Goal: Task Accomplishment & Management: Complete application form

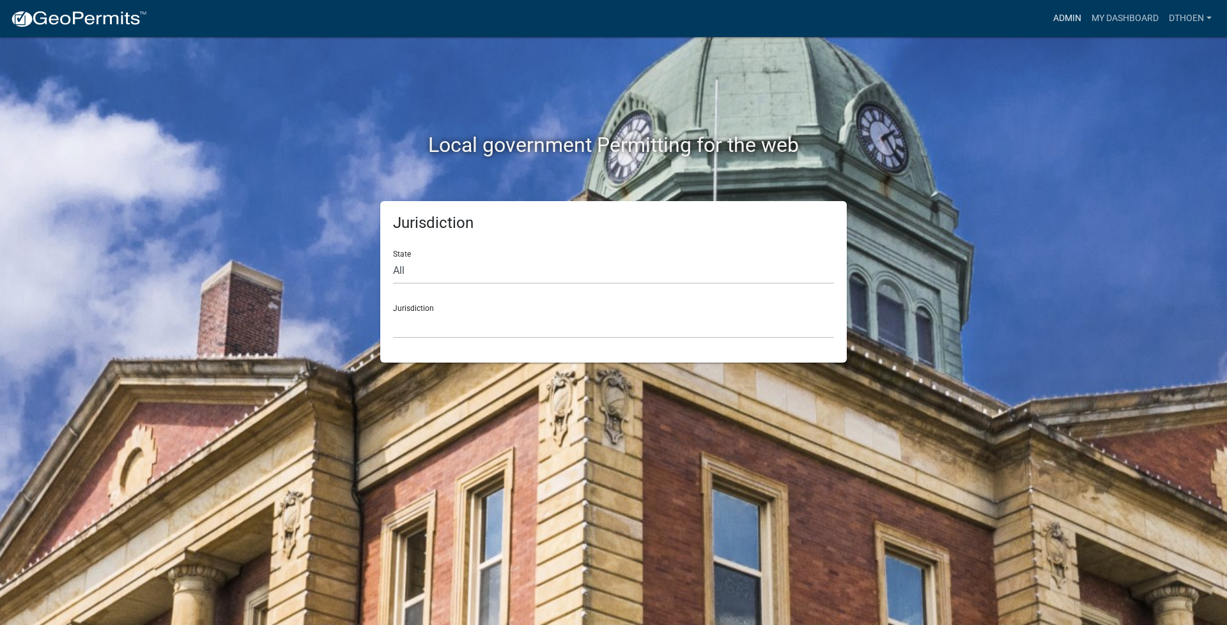
click at [1071, 14] on link "Admin" at bounding box center [1067, 18] width 38 height 24
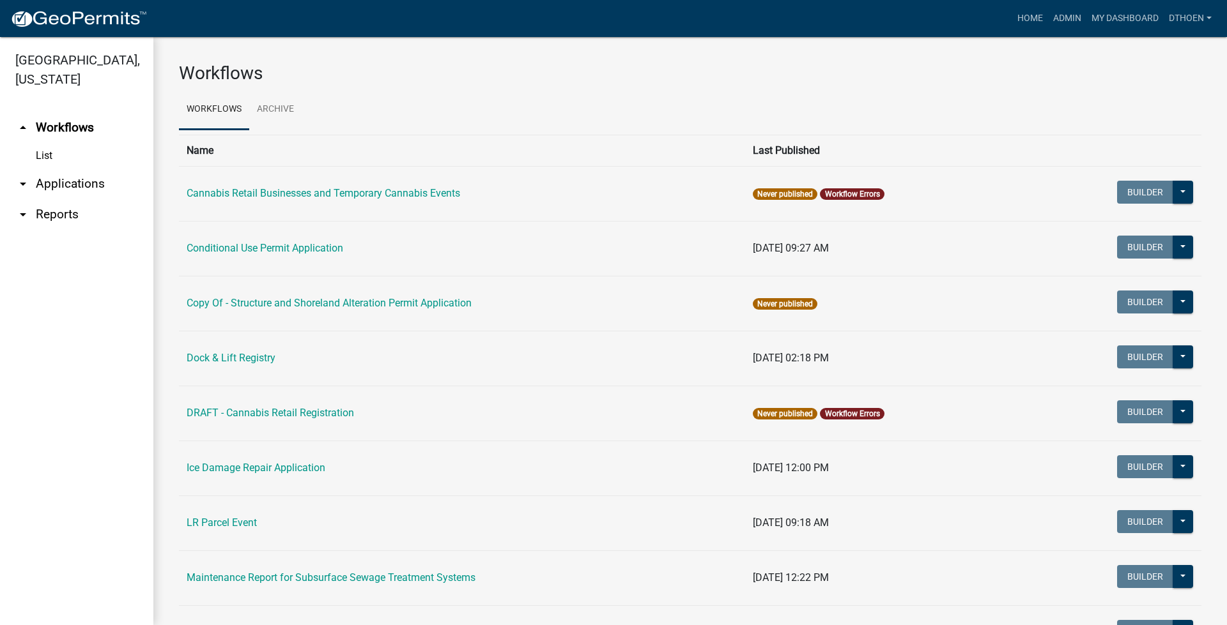
click at [60, 190] on link "arrow_drop_down Applications" at bounding box center [76, 184] width 153 height 31
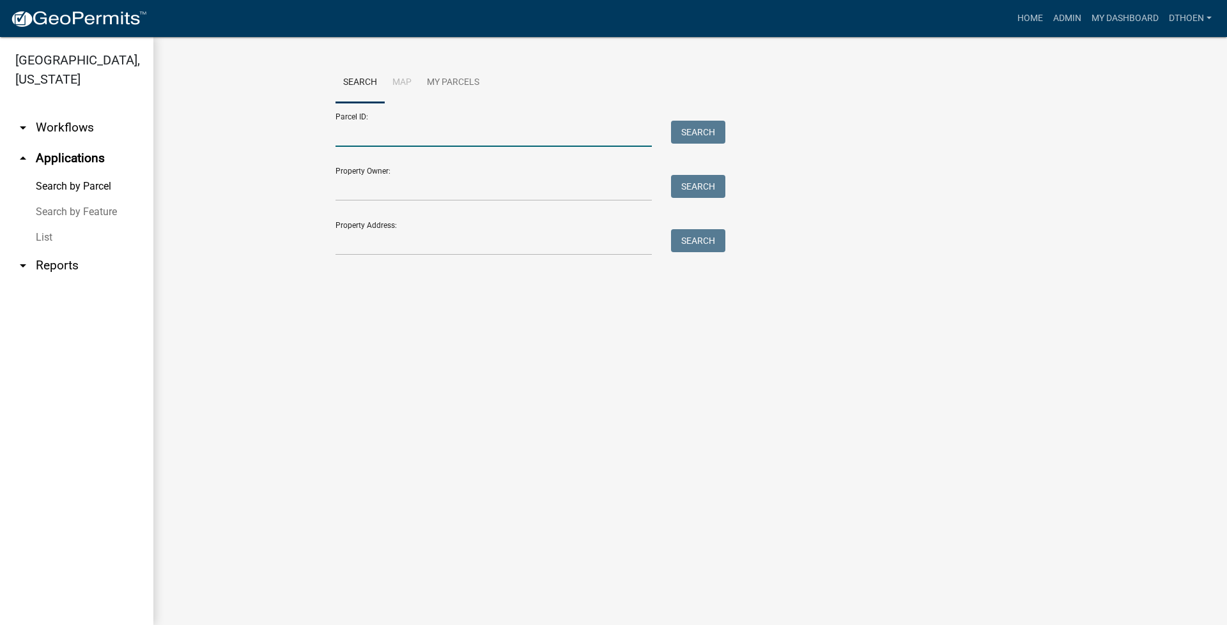
click at [483, 135] on input "Parcel ID:" at bounding box center [493, 134] width 316 height 26
click at [471, 137] on input "Parcel ID:" at bounding box center [493, 134] width 316 height 26
paste input "14000260204001"
drag, startPoint x: 715, startPoint y: 132, endPoint x: 674, endPoint y: 213, distance: 90.9
click at [714, 135] on button "Search" at bounding box center [698, 132] width 54 height 23
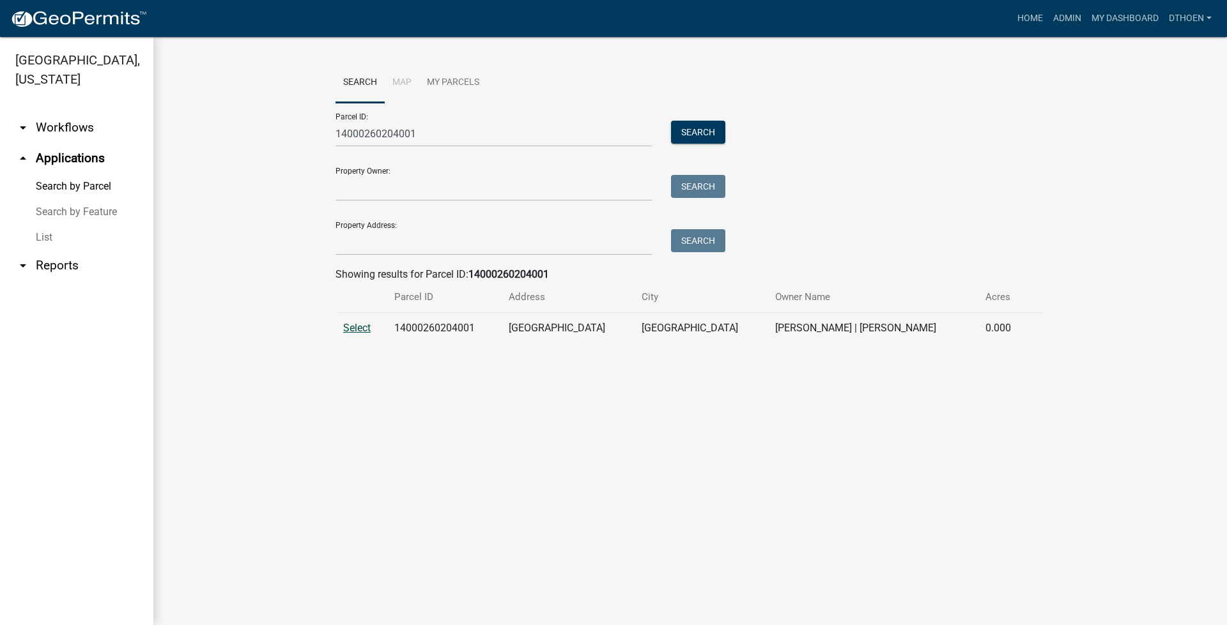
click at [357, 329] on span "Select" at bounding box center [356, 328] width 27 height 12
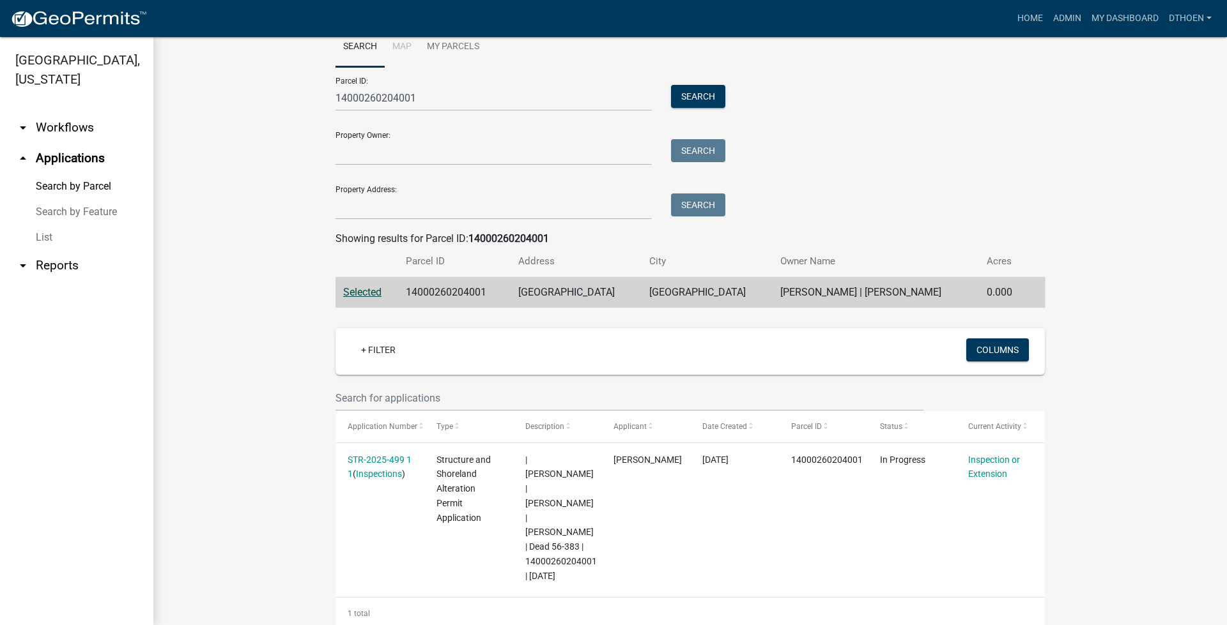
scroll to position [65, 0]
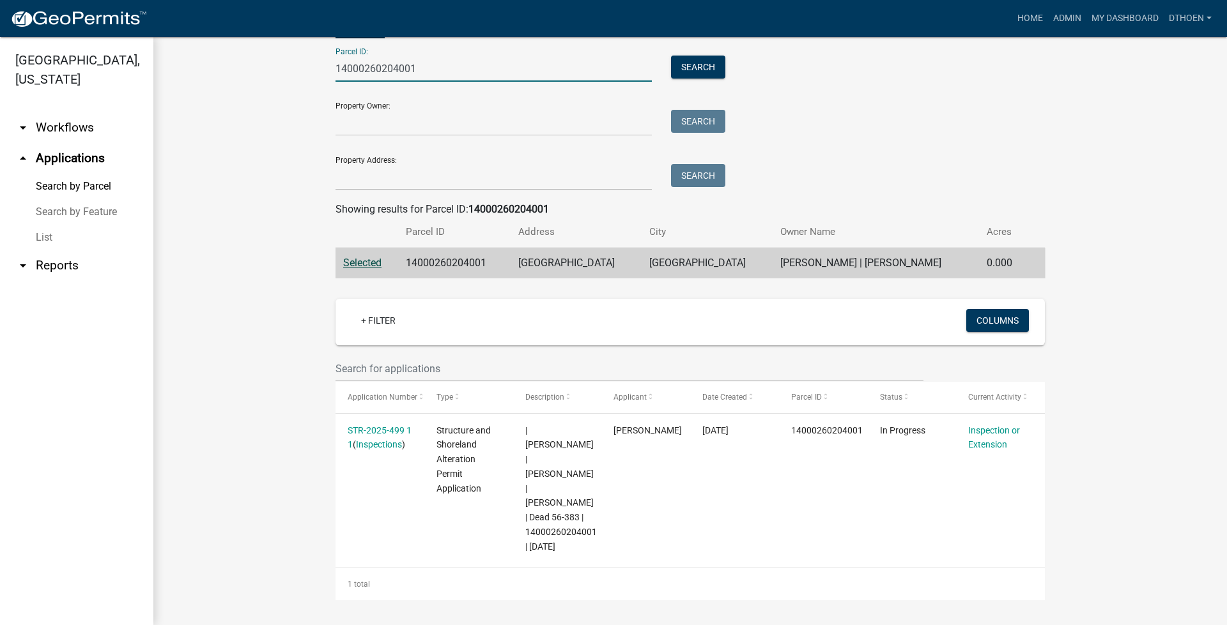
drag, startPoint x: 454, startPoint y: 70, endPoint x: 336, endPoint y: 66, distance: 117.6
click at [263, 72] on wm-workflow-application-search-view "Search Map My Parcels Parcel ID: 14000260204001 Search Property Owner: Search P…" at bounding box center [690, 298] width 1022 height 602
paste input "990389000"
click at [716, 58] on button "Search" at bounding box center [698, 67] width 54 height 23
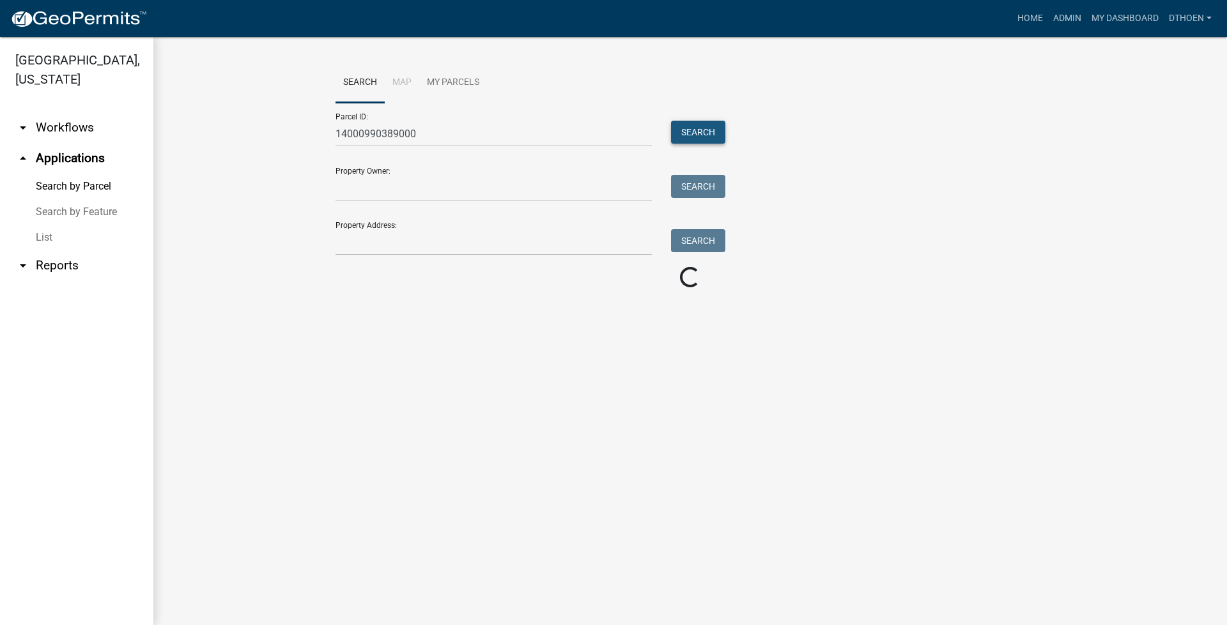
scroll to position [0, 0]
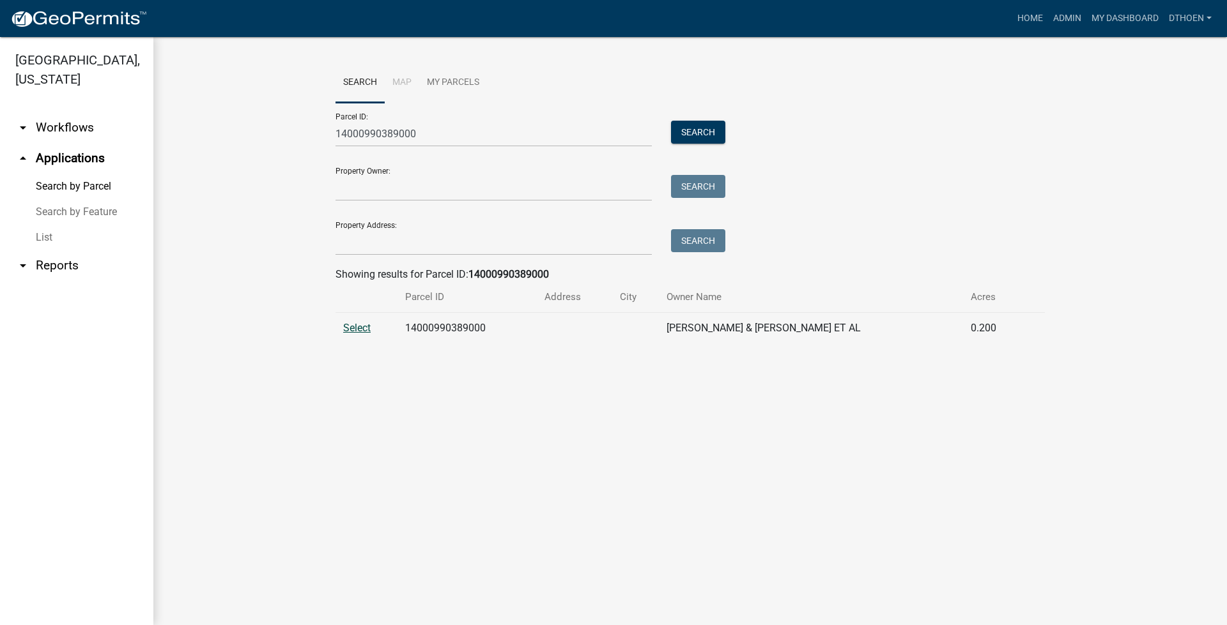
click at [358, 331] on span "Select" at bounding box center [356, 328] width 27 height 12
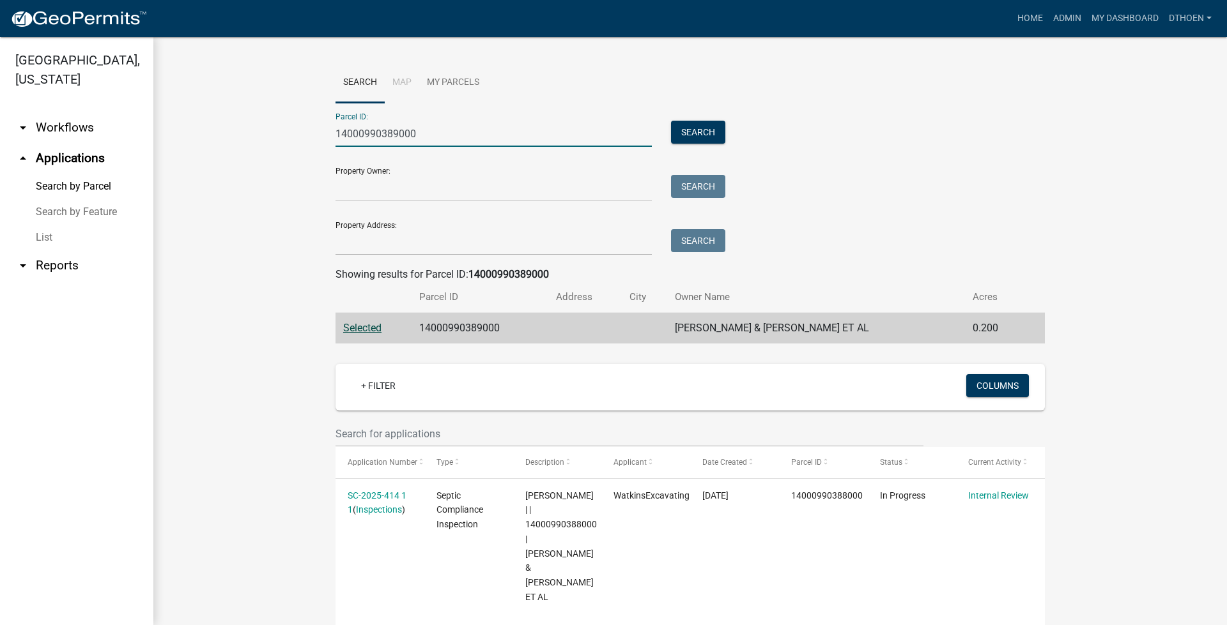
drag, startPoint x: 432, startPoint y: 124, endPoint x: 304, endPoint y: 134, distance: 128.2
click at [303, 134] on wm-workflow-application-search-view "Search Map My Parcels Parcel ID: 14000990389000 Search Property Owner: Search P…" at bounding box center [690, 610] width 1022 height 1094
paste input "474"
click at [706, 130] on button "Search" at bounding box center [698, 132] width 54 height 23
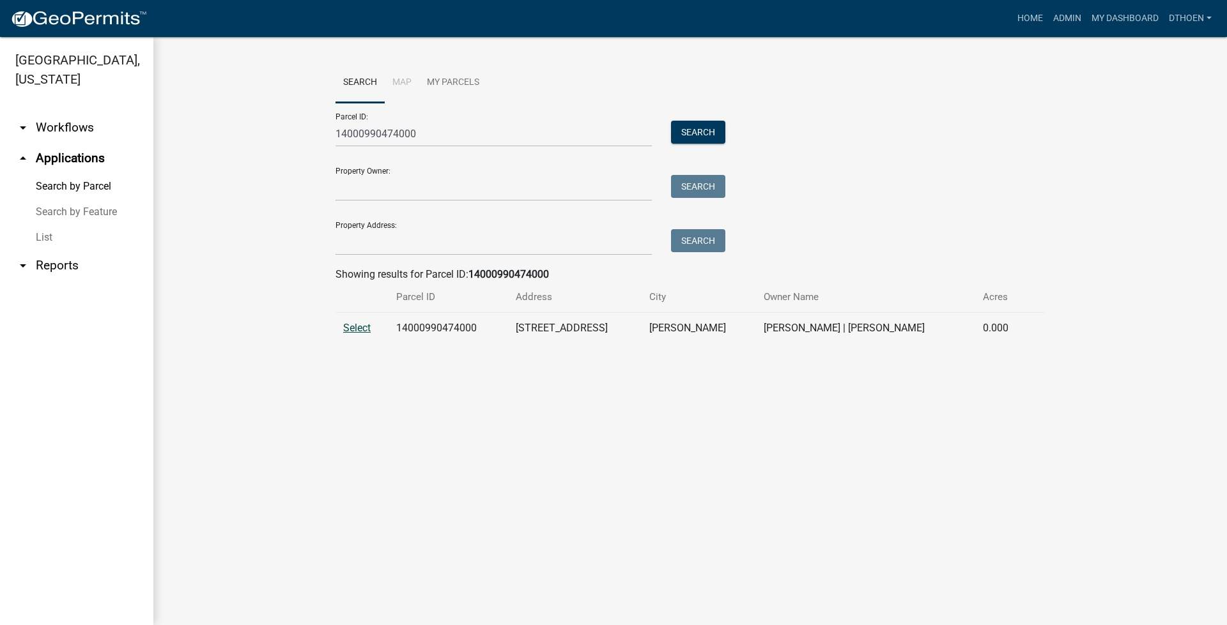
click at [353, 331] on span "Select" at bounding box center [356, 328] width 27 height 12
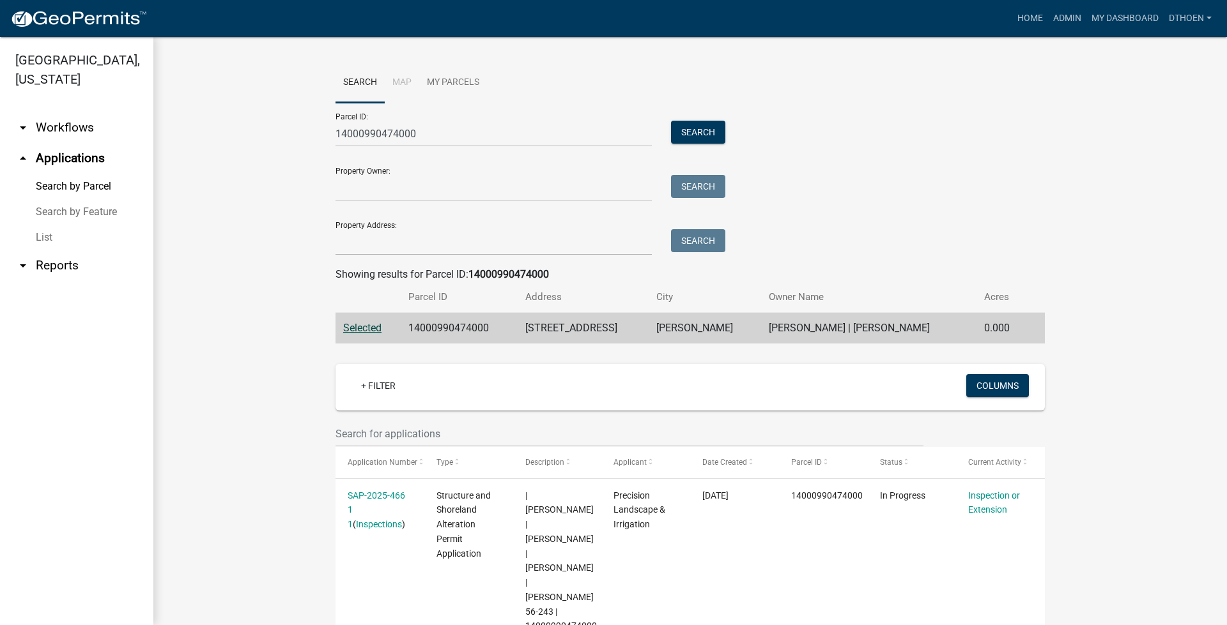
scroll to position [51, 0]
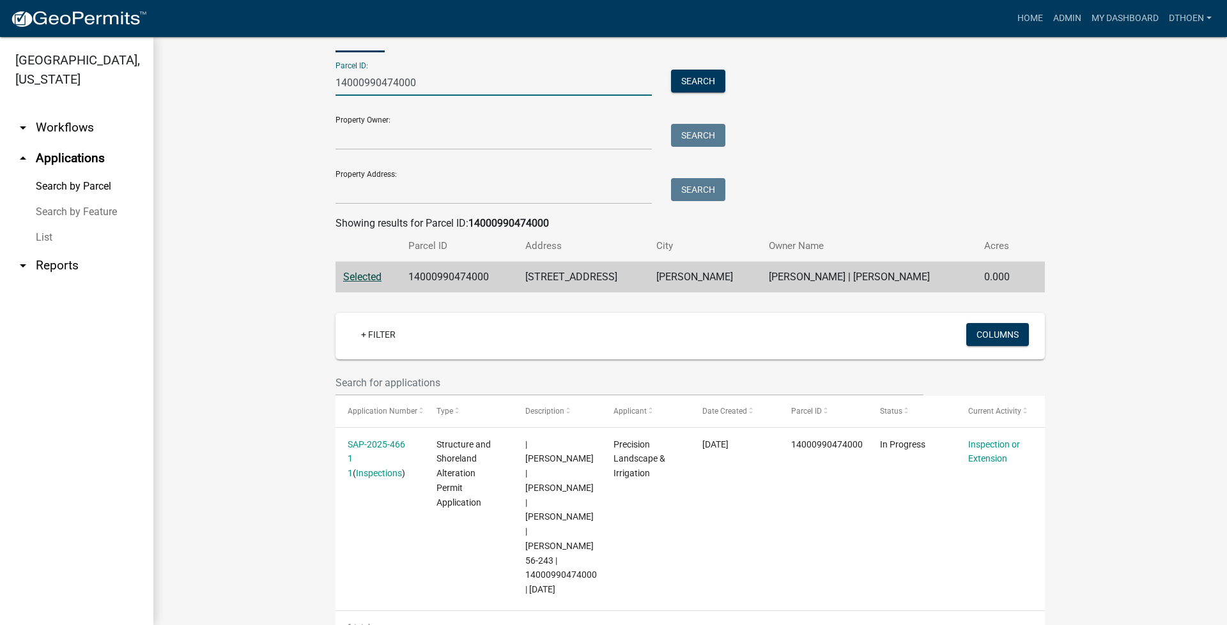
drag, startPoint x: 419, startPoint y: 80, endPoint x: 293, endPoint y: 86, distance: 126.0
click at [275, 92] on wm-workflow-application-search-view "Search Map My Parcels Parcel ID: 14000990474000 Search Property Owner: Search P…" at bounding box center [690, 327] width 1022 height 632
paste input "9000110090002"
type input "19000110090002"
click at [709, 75] on button "Search" at bounding box center [698, 81] width 54 height 23
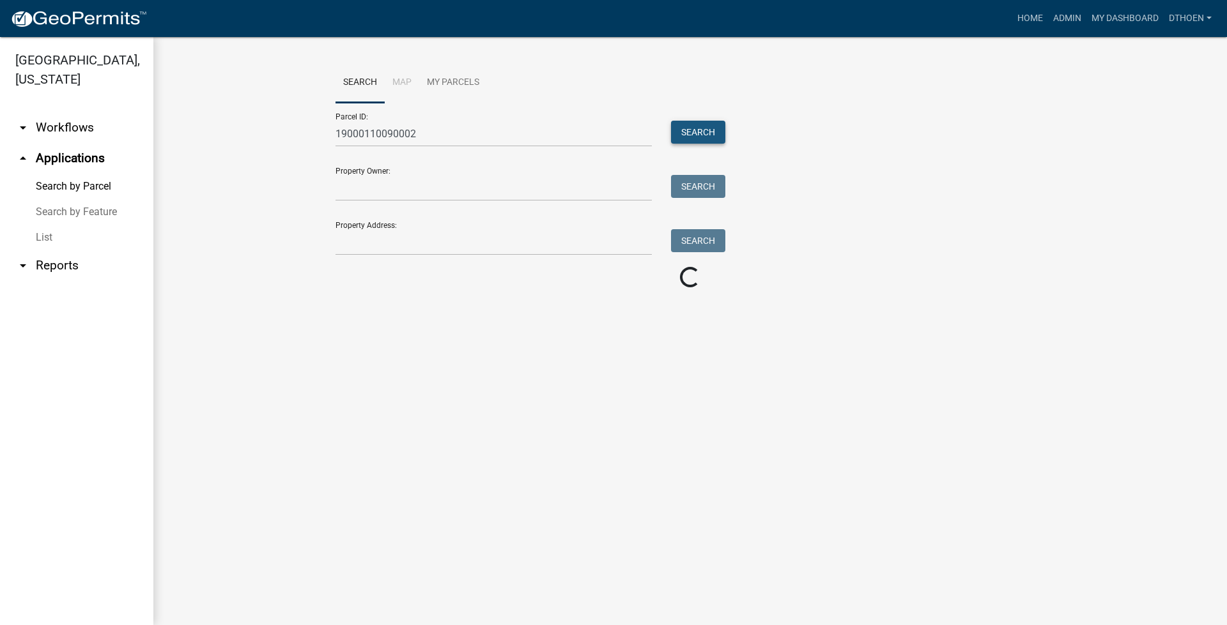
scroll to position [0, 0]
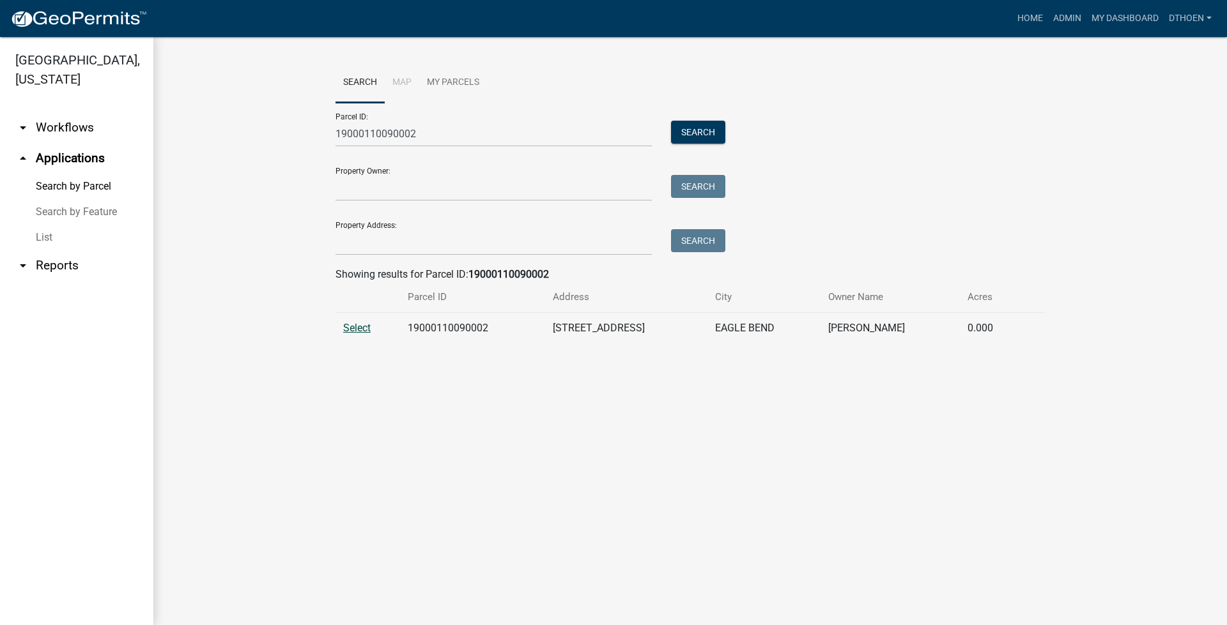
click at [359, 328] on span "Select" at bounding box center [356, 328] width 27 height 12
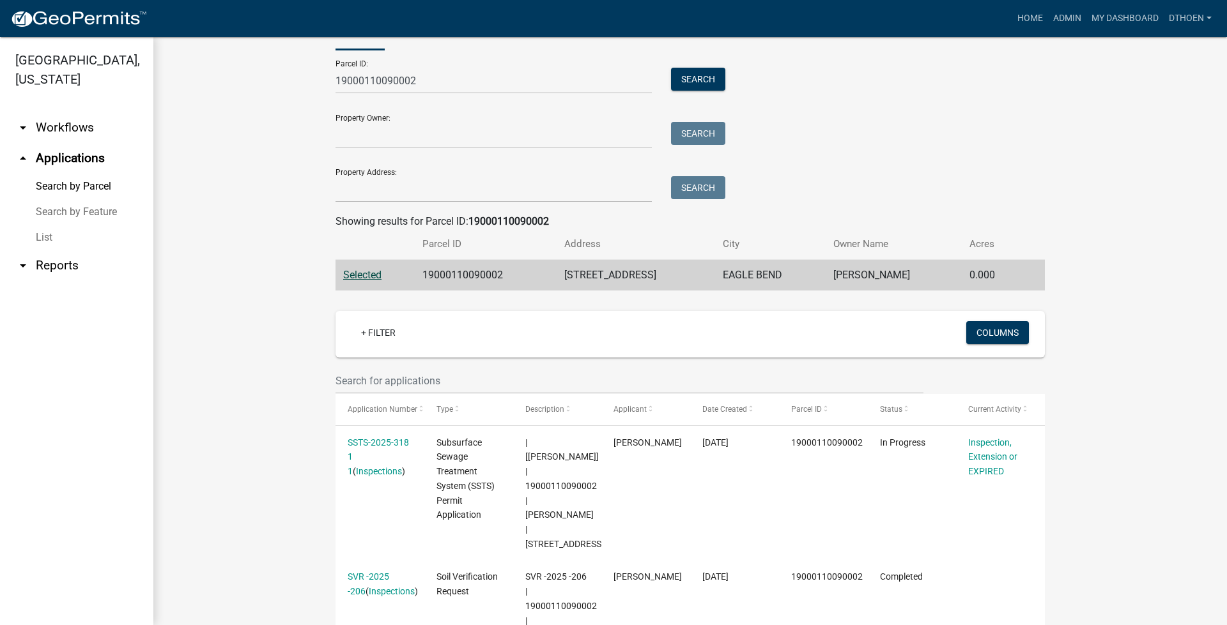
scroll to position [127, 0]
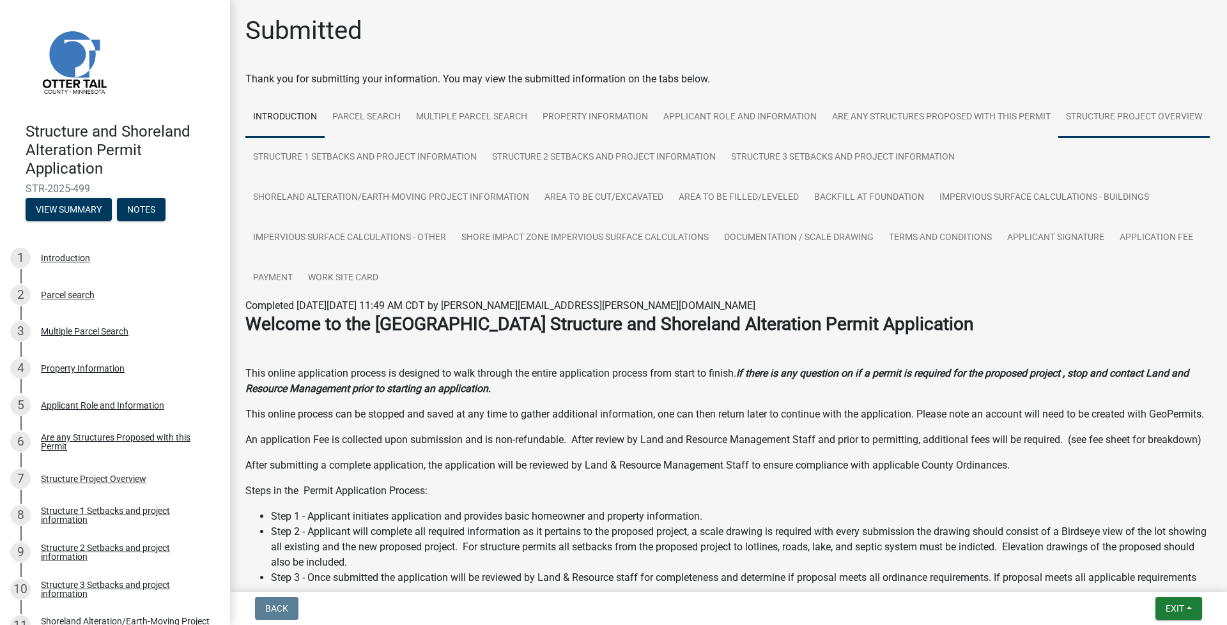
click at [1058, 138] on link "Structure Project Overview" at bounding box center [1133, 117] width 151 height 41
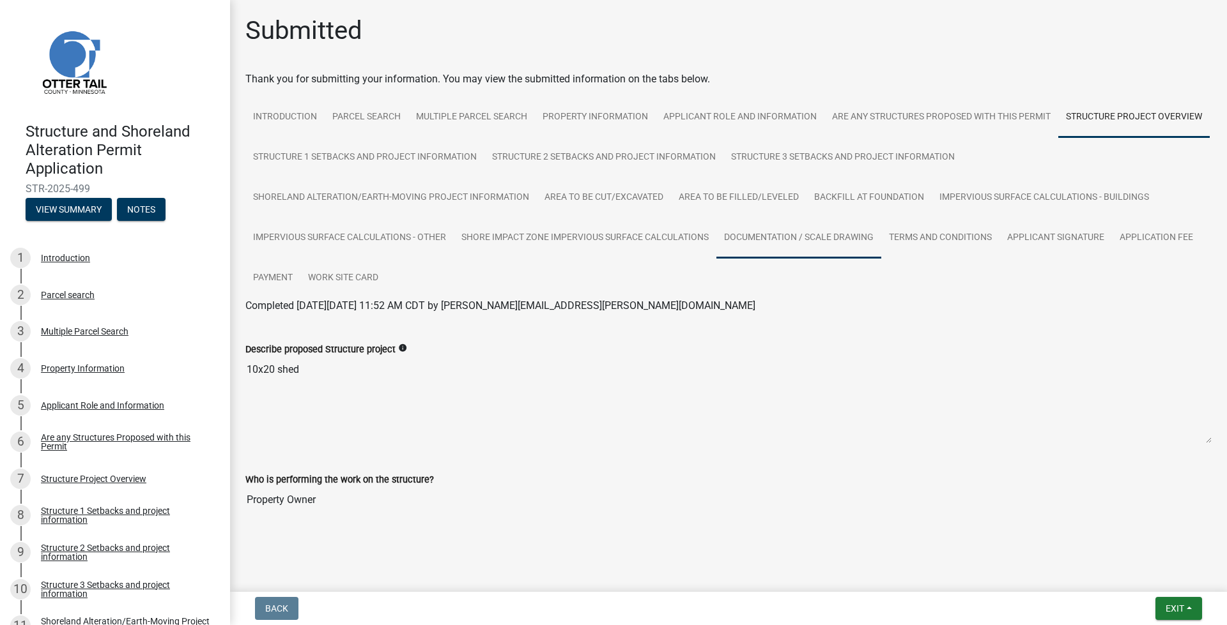
click at [852, 235] on link "Documentation / Scale Drawing" at bounding box center [798, 238] width 165 height 41
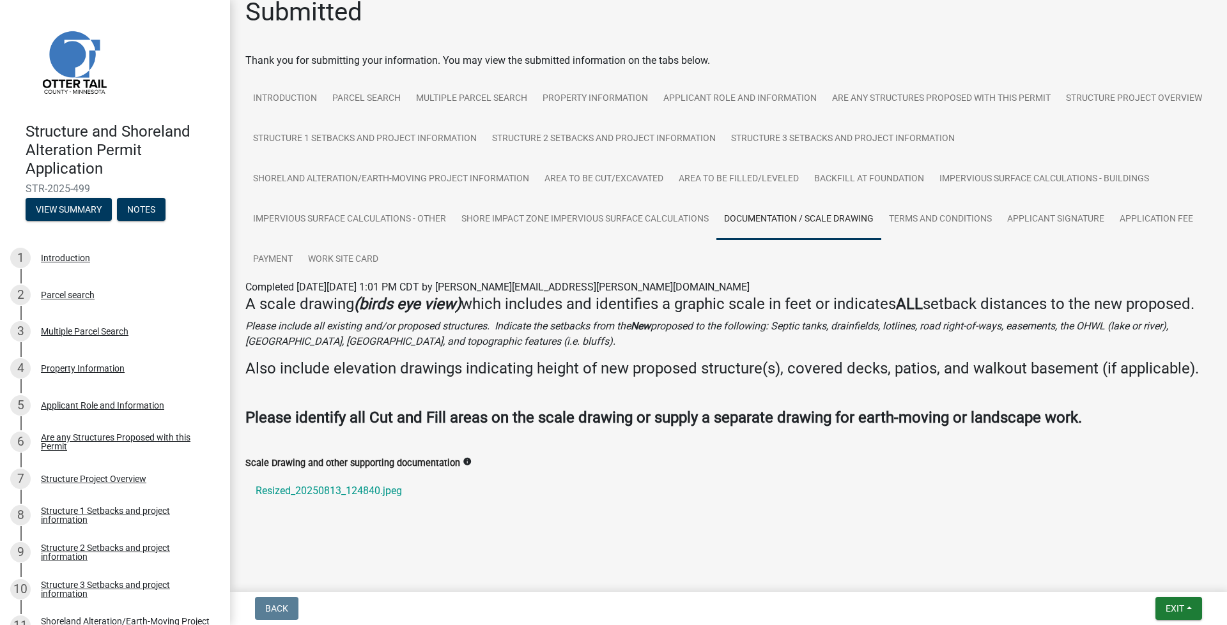
scroll to position [37, 0]
click at [1058, 113] on link "Structure Project Overview" at bounding box center [1133, 99] width 151 height 41
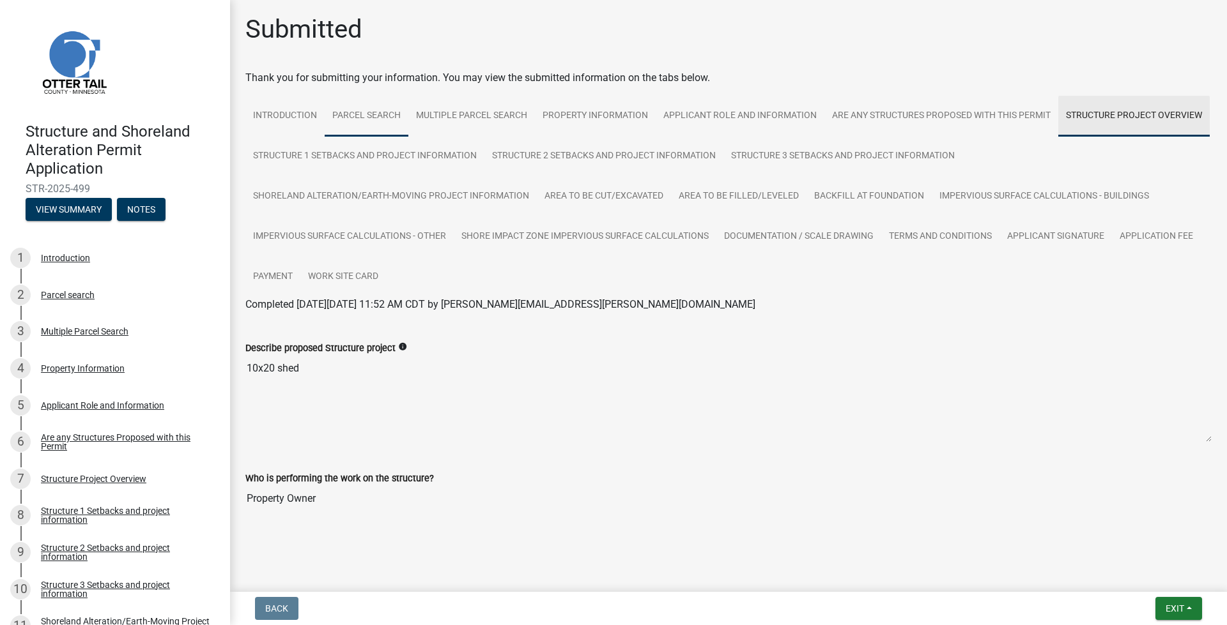
scroll to position [1, 0]
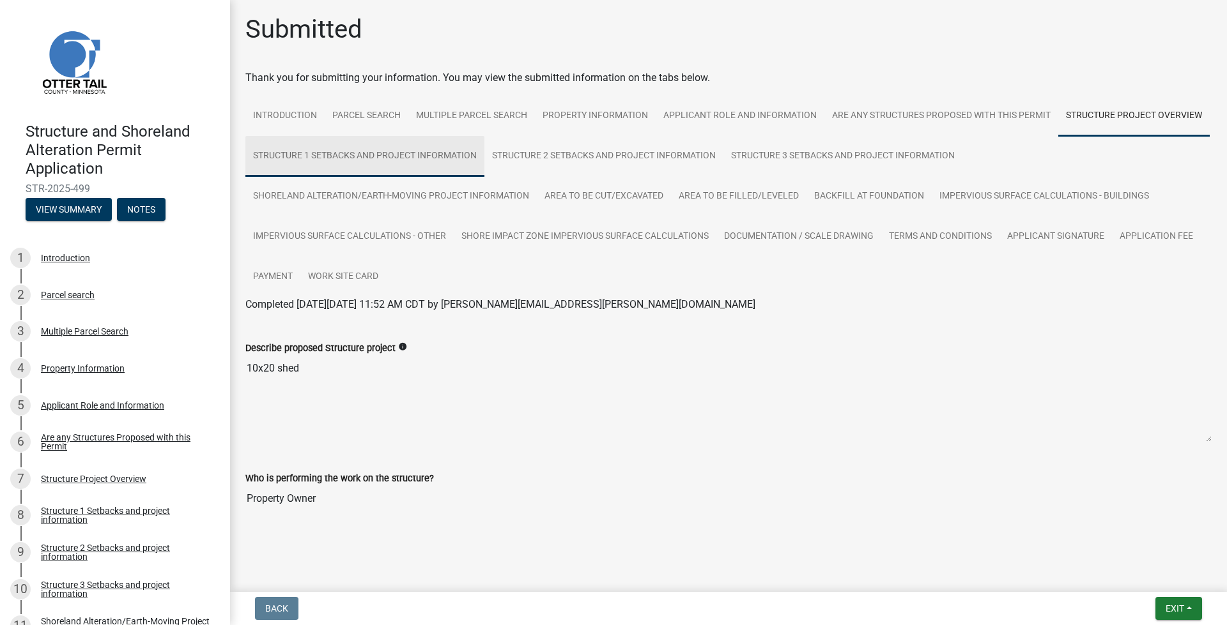
click at [484, 157] on link "Structure 1 Setbacks and project information" at bounding box center [364, 156] width 239 height 41
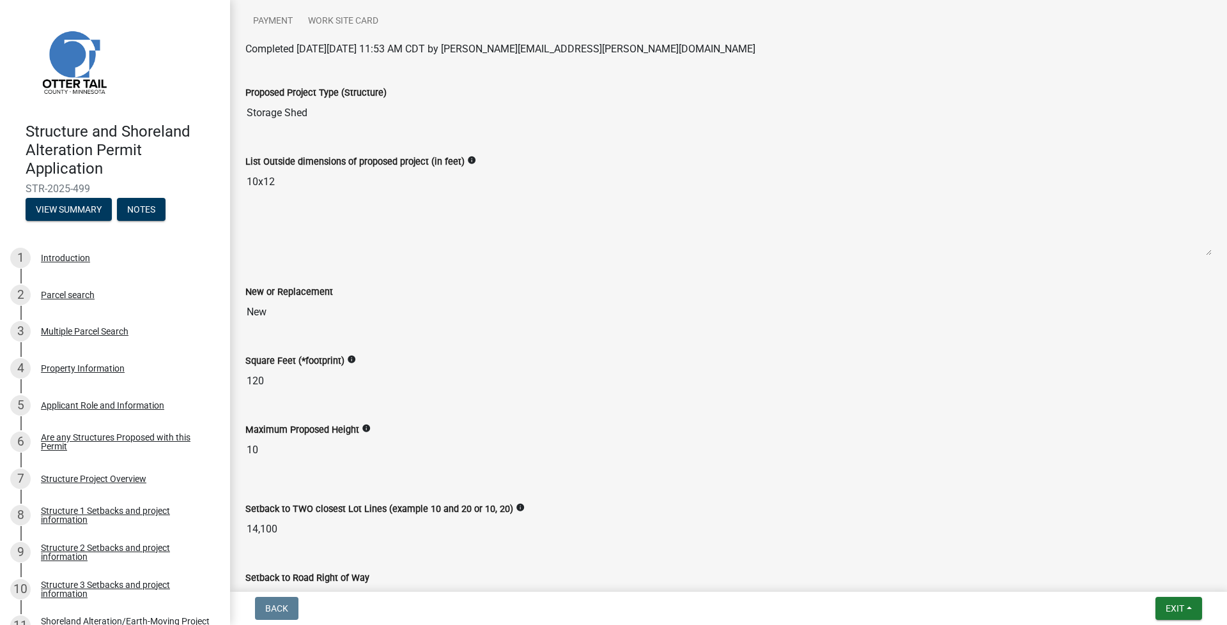
scroll to position [0, 0]
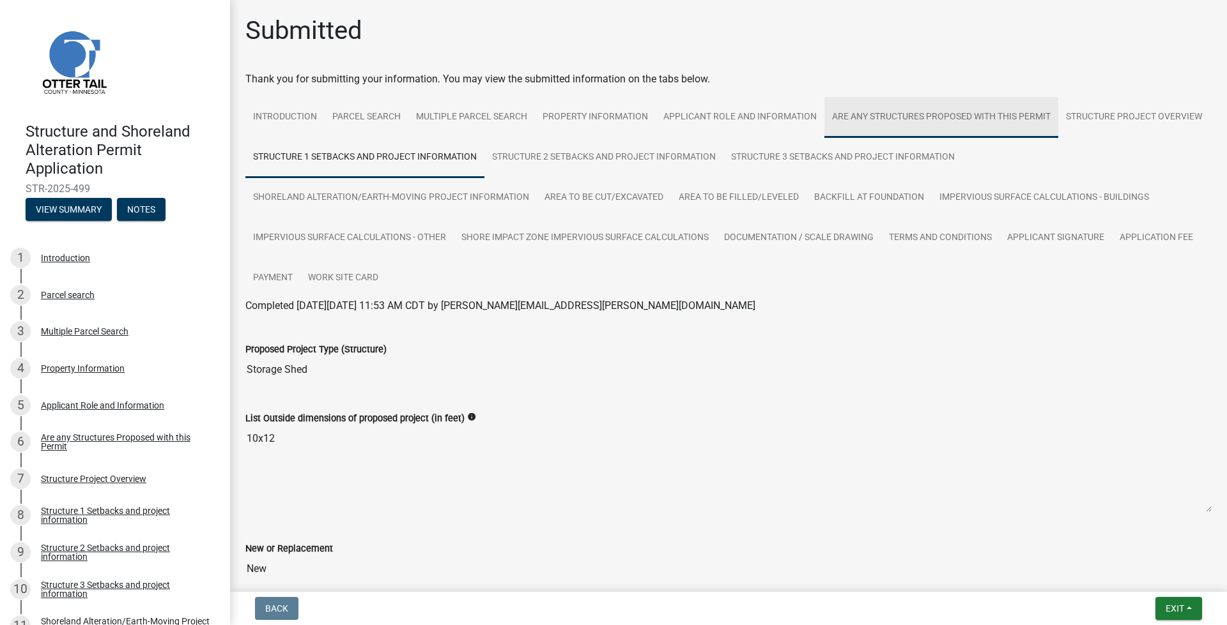
click at [902, 111] on link "Are any Structures Proposed with this Permit" at bounding box center [941, 117] width 234 height 41
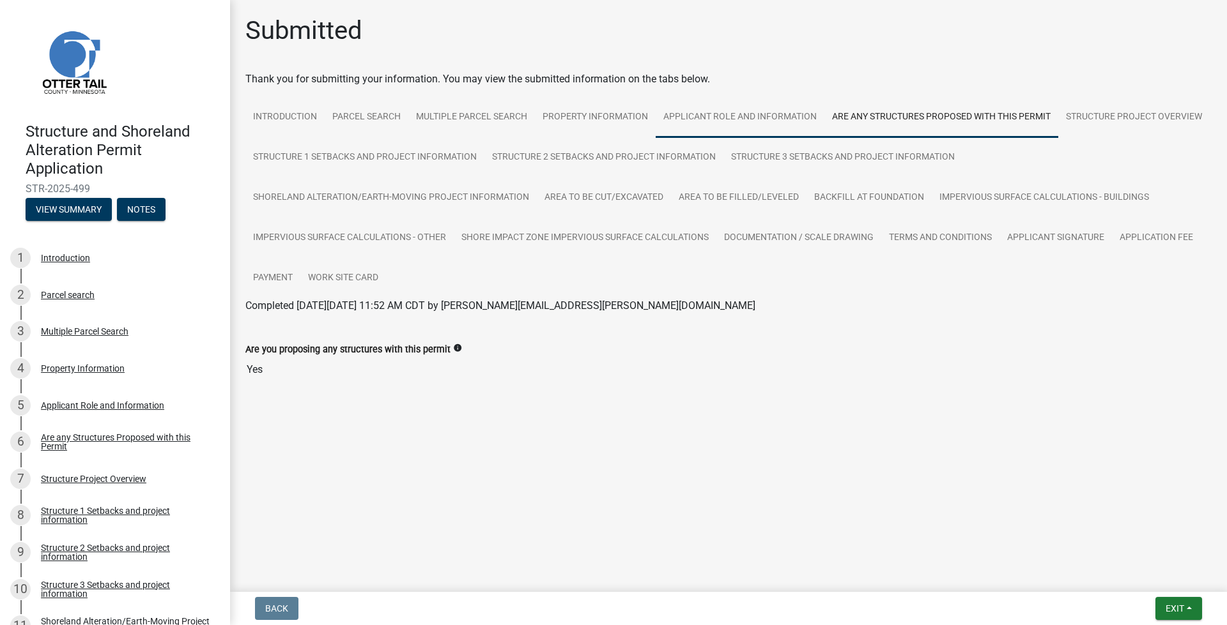
click at [752, 118] on link "Applicant Role and Information" at bounding box center [739, 117] width 169 height 41
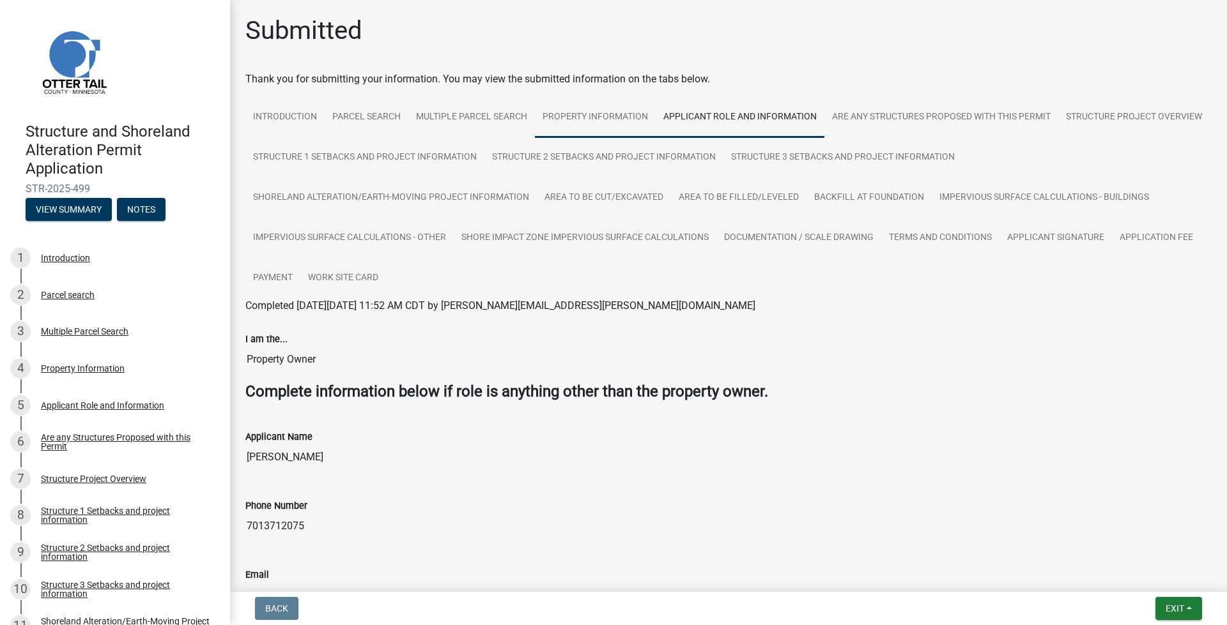
click at [595, 121] on link "Property Information" at bounding box center [595, 117] width 121 height 41
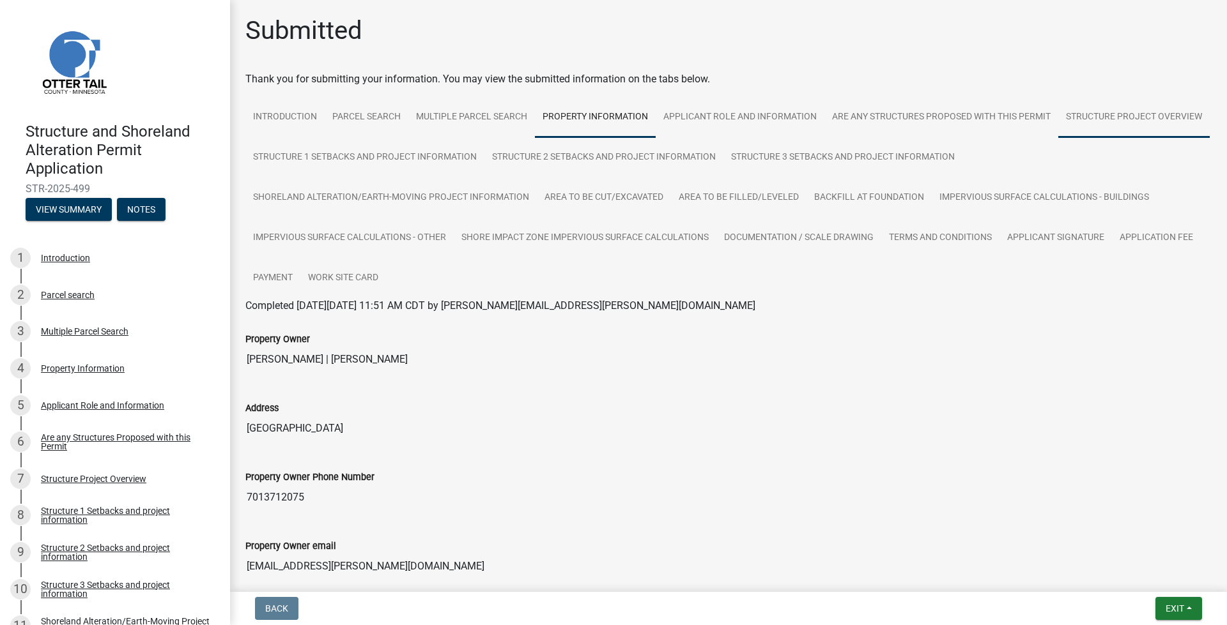
click at [1058, 138] on link "Structure Project Overview" at bounding box center [1133, 117] width 151 height 41
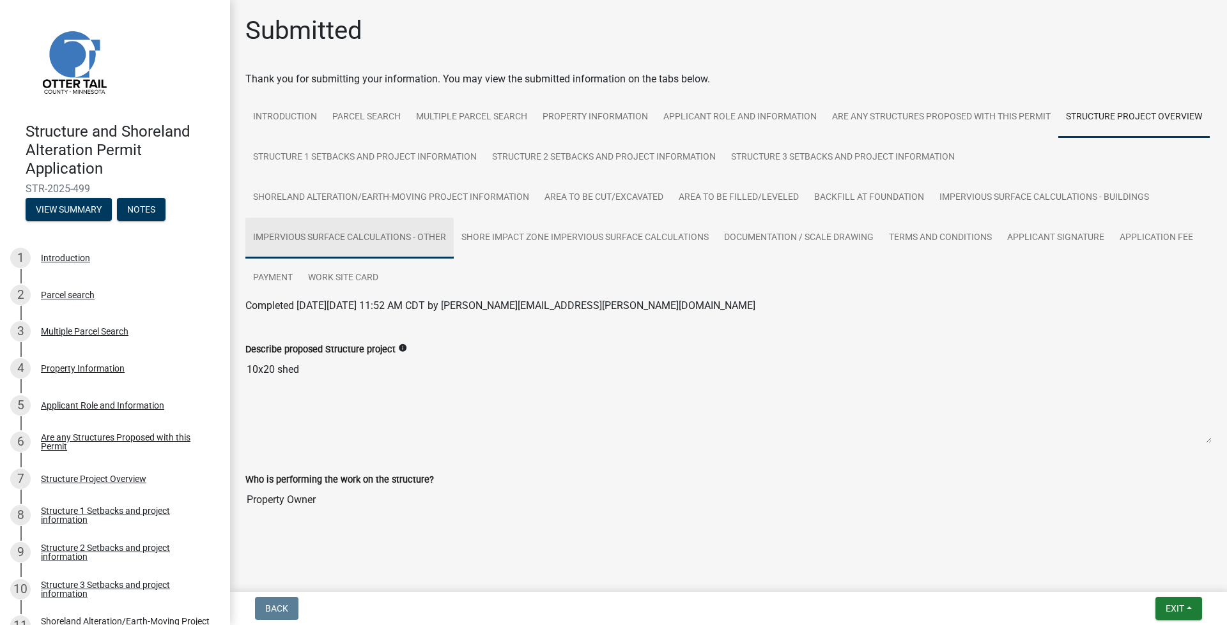
click at [309, 238] on link "Impervious Surface Calculations - Other" at bounding box center [349, 238] width 208 height 41
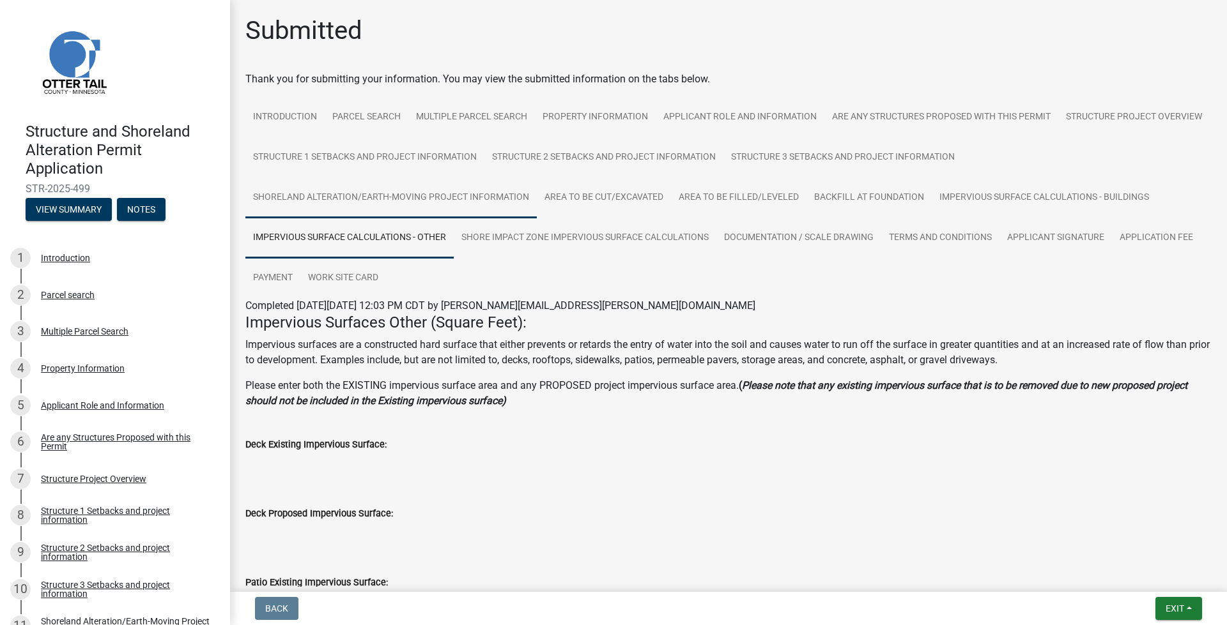
click at [489, 199] on link "Shoreland Alteration/Earth-Moving Project Information" at bounding box center [390, 198] width 291 height 41
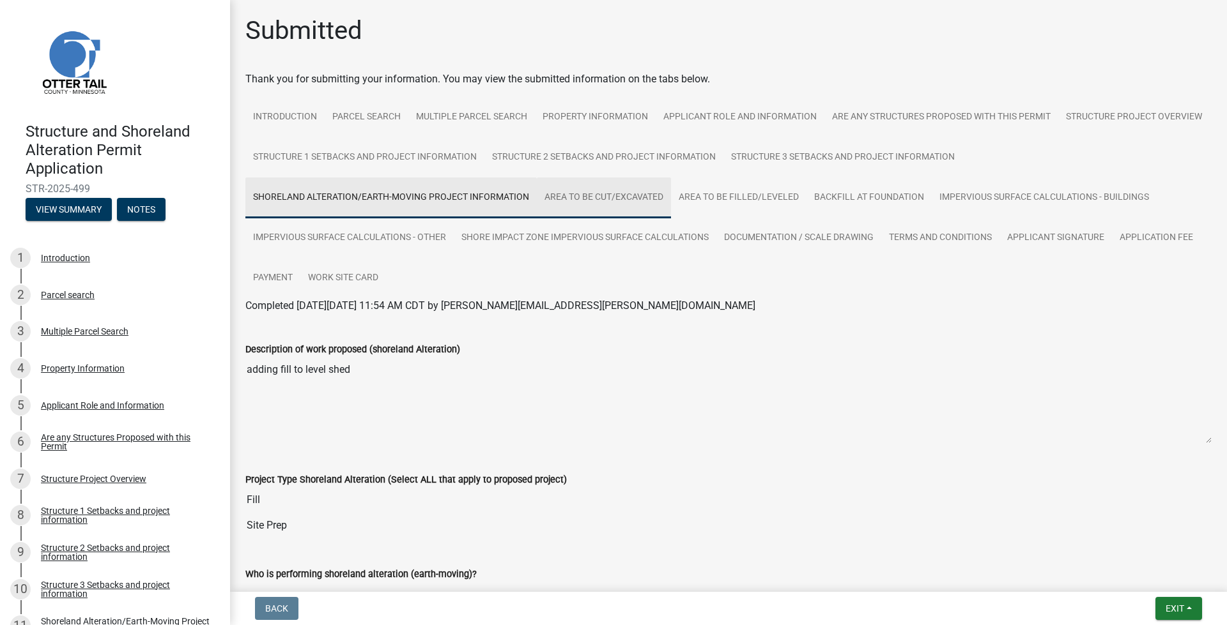
click at [603, 188] on link "Area to be Cut/Excavated" at bounding box center [604, 198] width 134 height 41
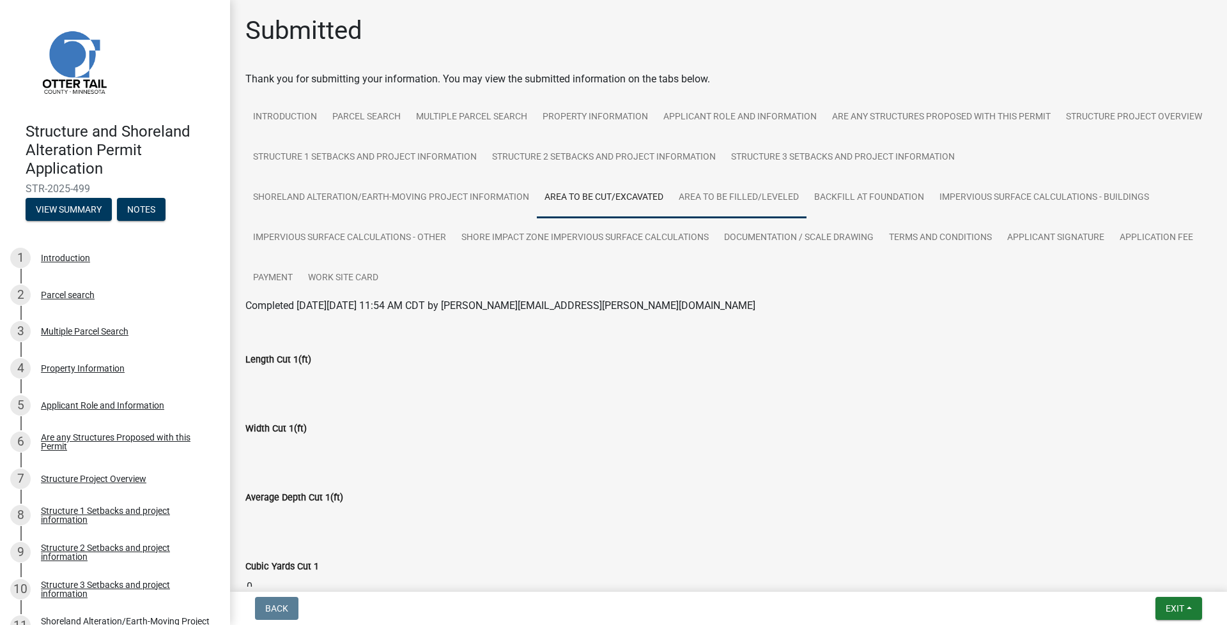
click at [743, 188] on link "Area to be Filled/Leveled" at bounding box center [738, 198] width 135 height 41
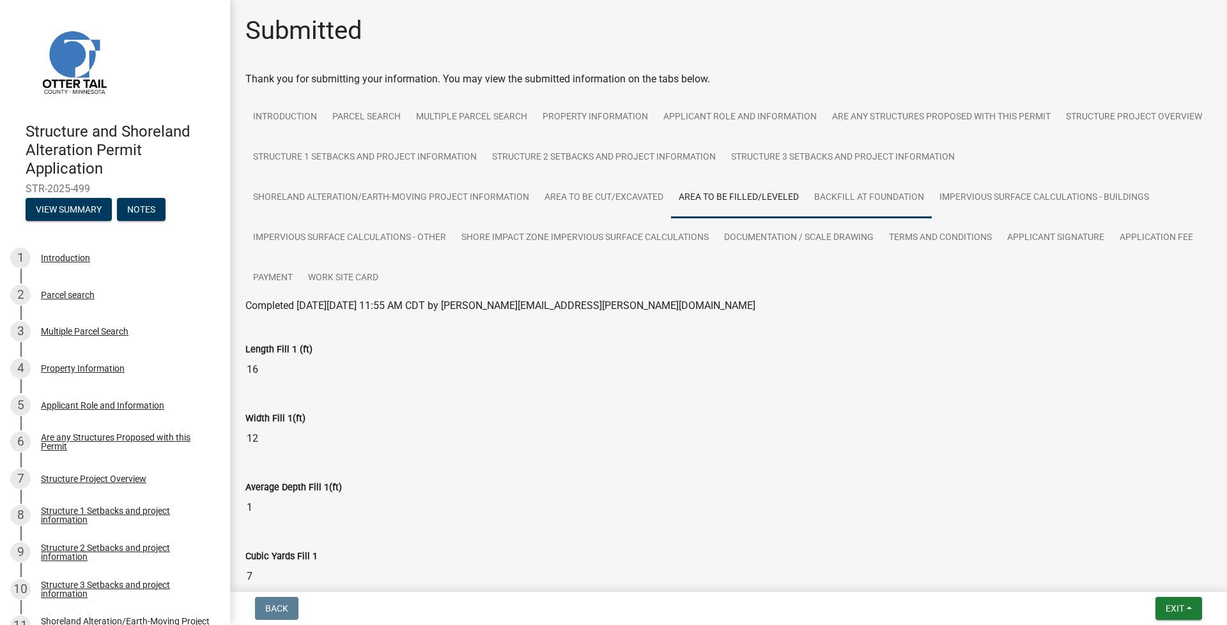
click at [843, 193] on link "Backfill at foundation" at bounding box center [868, 198] width 125 height 41
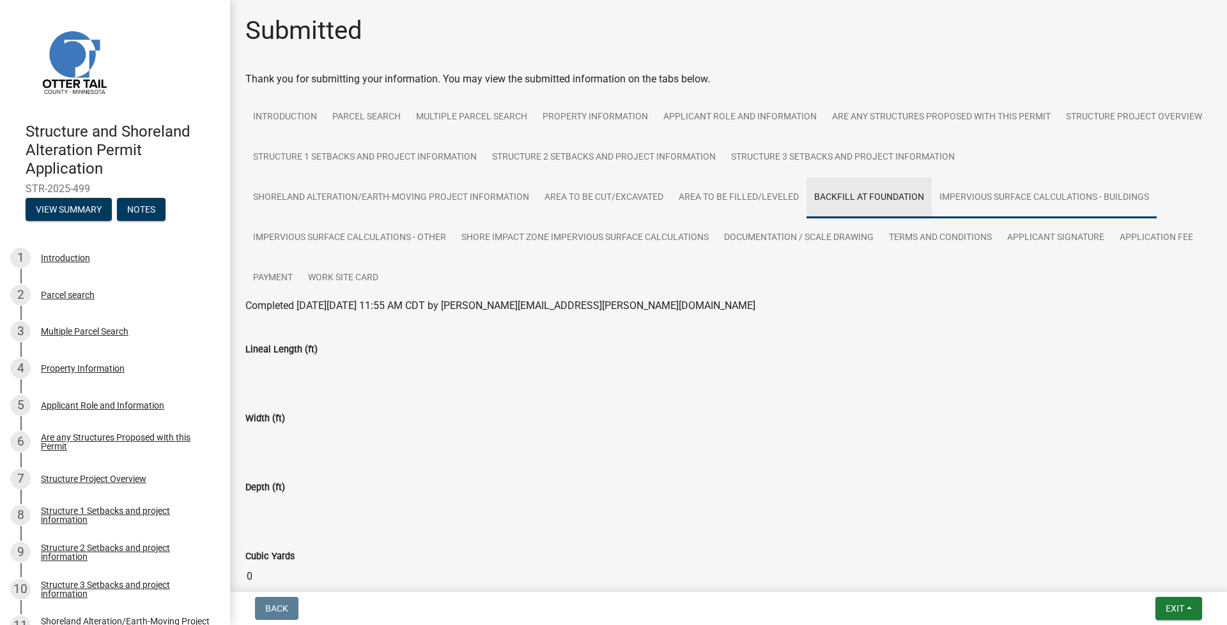
click at [997, 203] on link "Impervious Surface Calculations - Buildings" at bounding box center [1043, 198] width 225 height 41
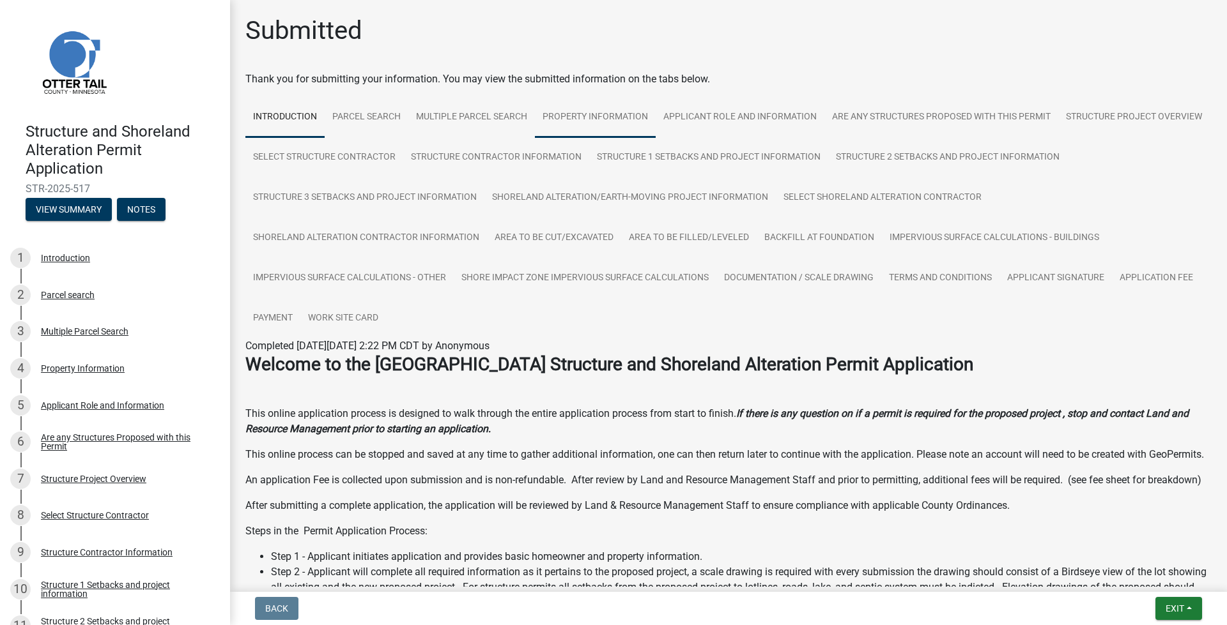
click at [607, 112] on link "Property Information" at bounding box center [595, 117] width 121 height 41
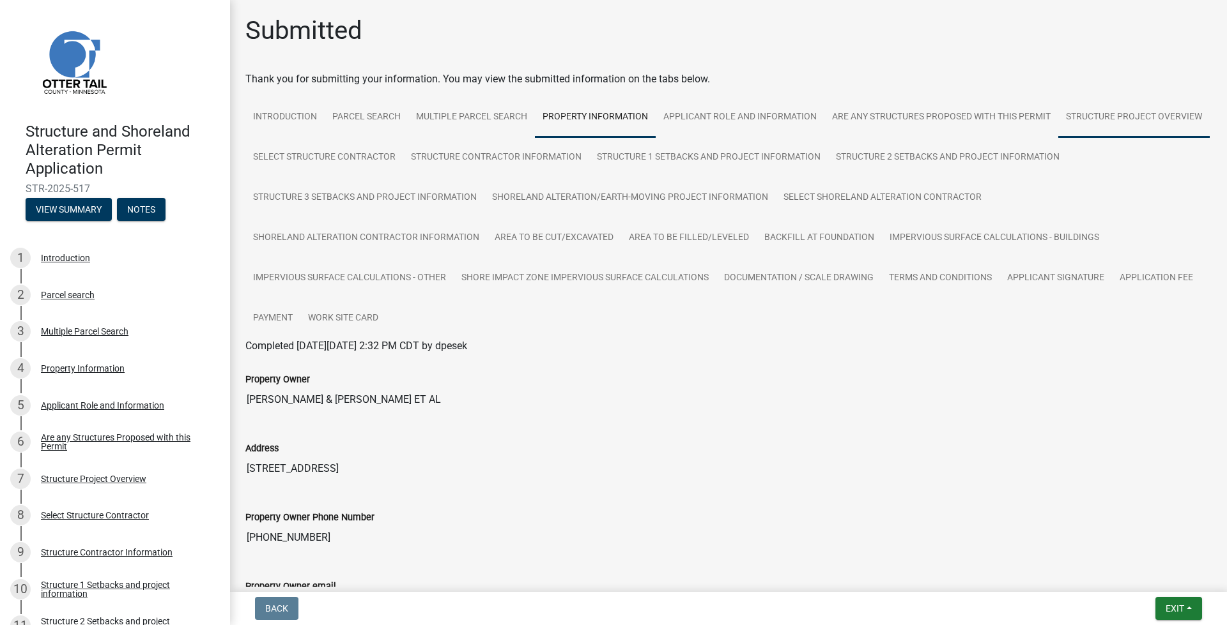
click at [1058, 138] on link "Structure Project Overview" at bounding box center [1133, 117] width 151 height 41
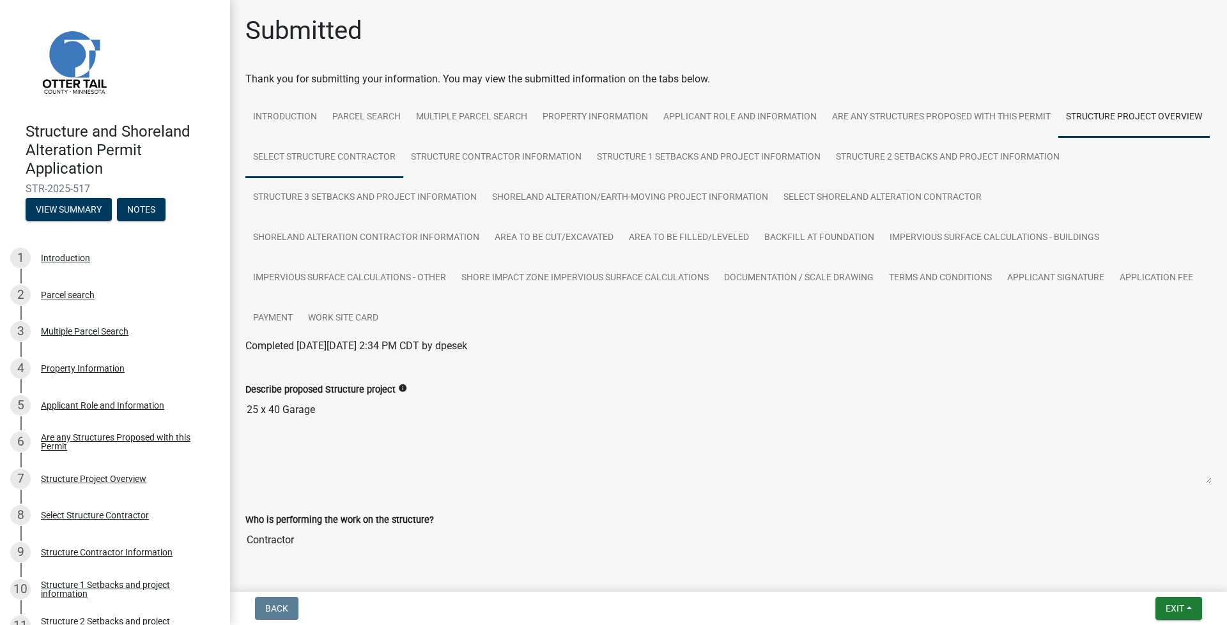
click at [403, 158] on link "Select Structure Contractor" at bounding box center [324, 157] width 158 height 41
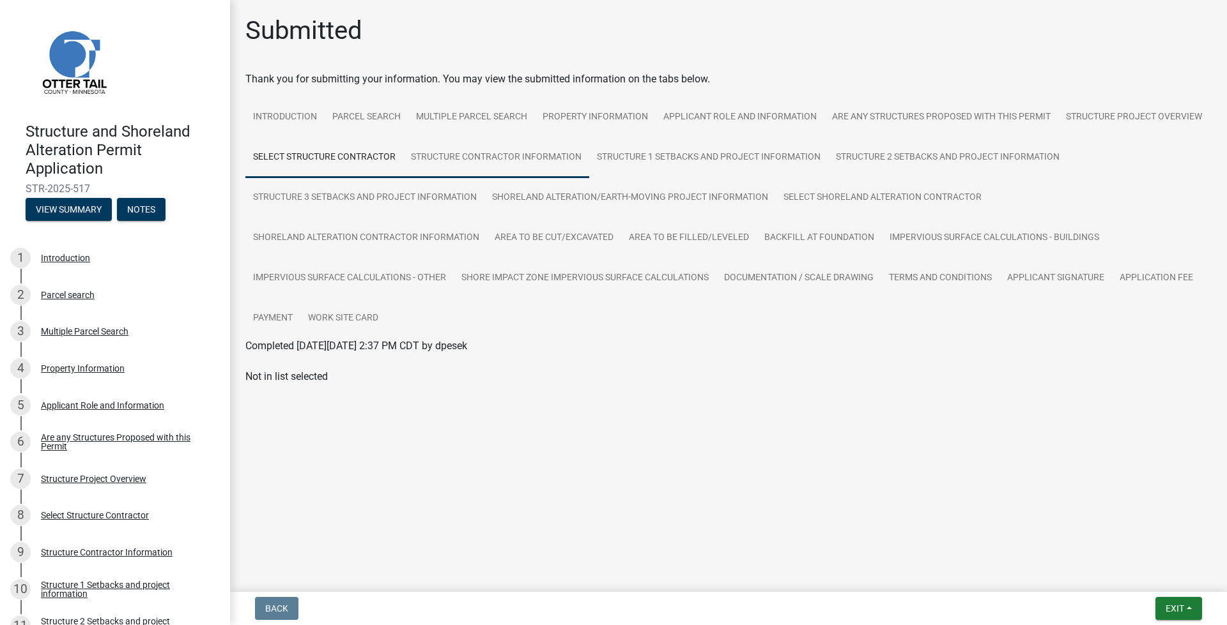
click at [521, 157] on link "Structure Contractor Information" at bounding box center [496, 157] width 186 height 41
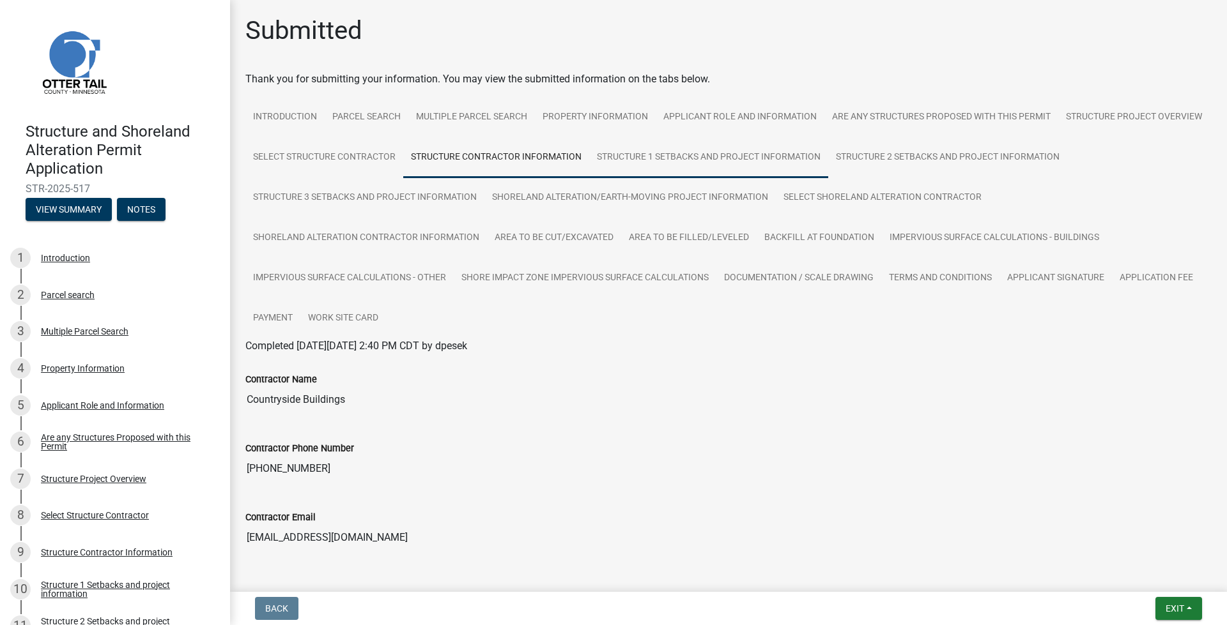
click at [828, 162] on link "Structure 1 Setbacks and project information" at bounding box center [708, 157] width 239 height 41
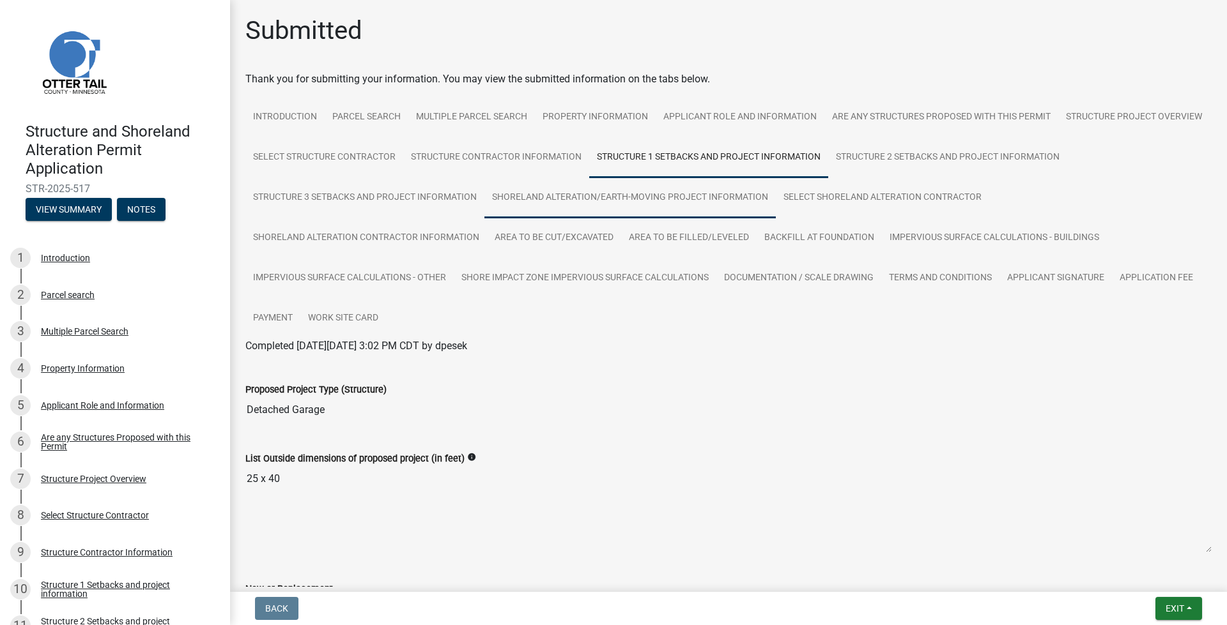
click at [776, 213] on link "Shoreland Alteration/Earth-Moving Project Information" at bounding box center [629, 198] width 291 height 41
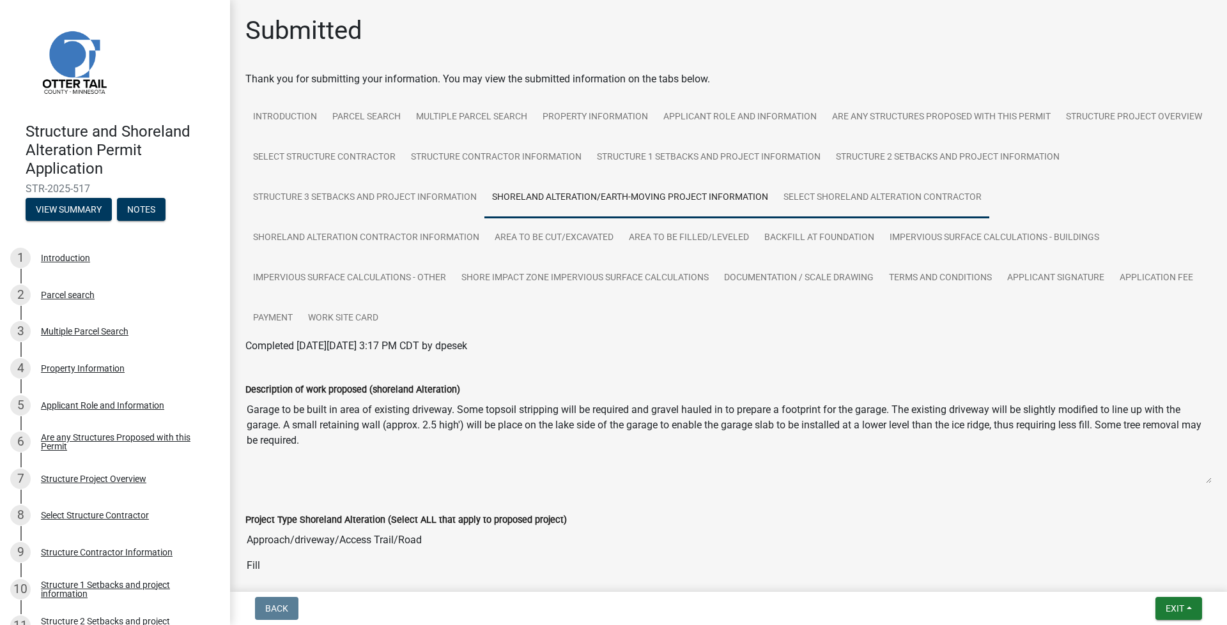
click at [776, 218] on link "Select Shoreland Alteration contractor" at bounding box center [882, 198] width 213 height 41
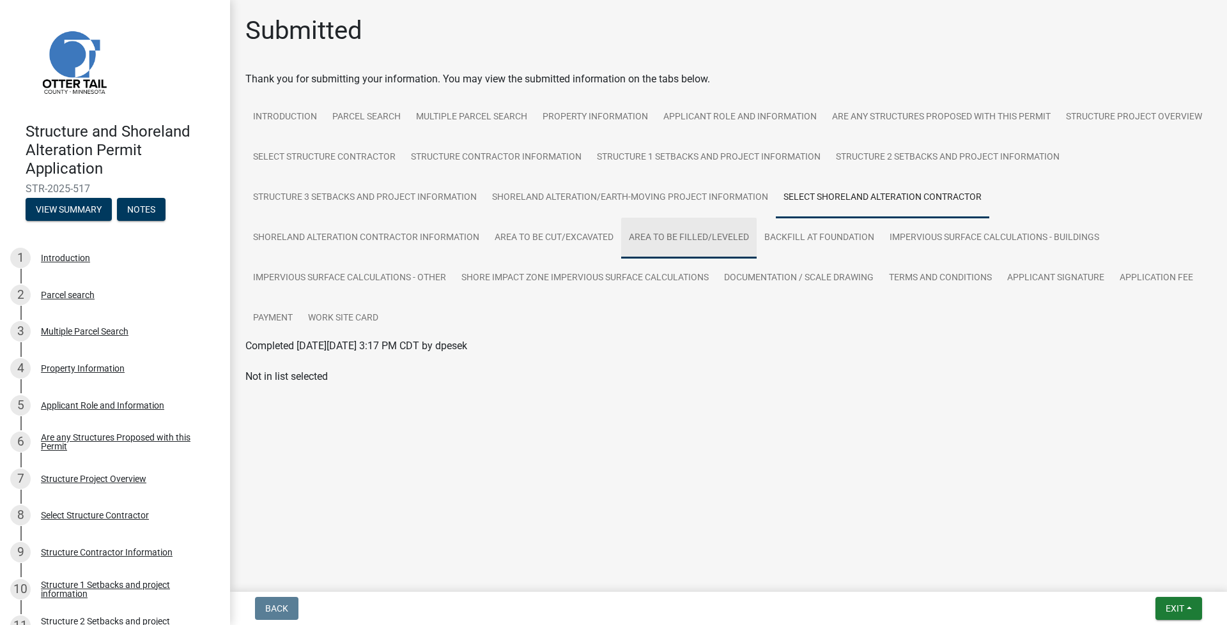
click at [672, 240] on link "Area to be Filled/Leveled" at bounding box center [688, 238] width 135 height 41
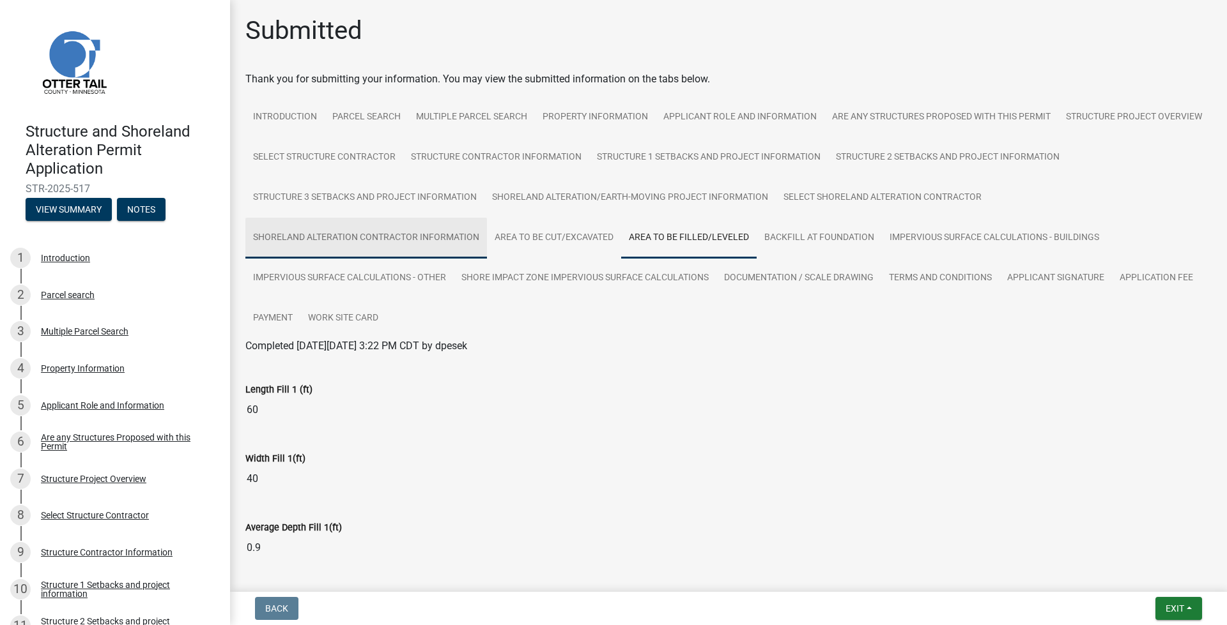
click at [487, 243] on link "Shoreland Alteration Contractor Information" at bounding box center [365, 238] width 241 height 41
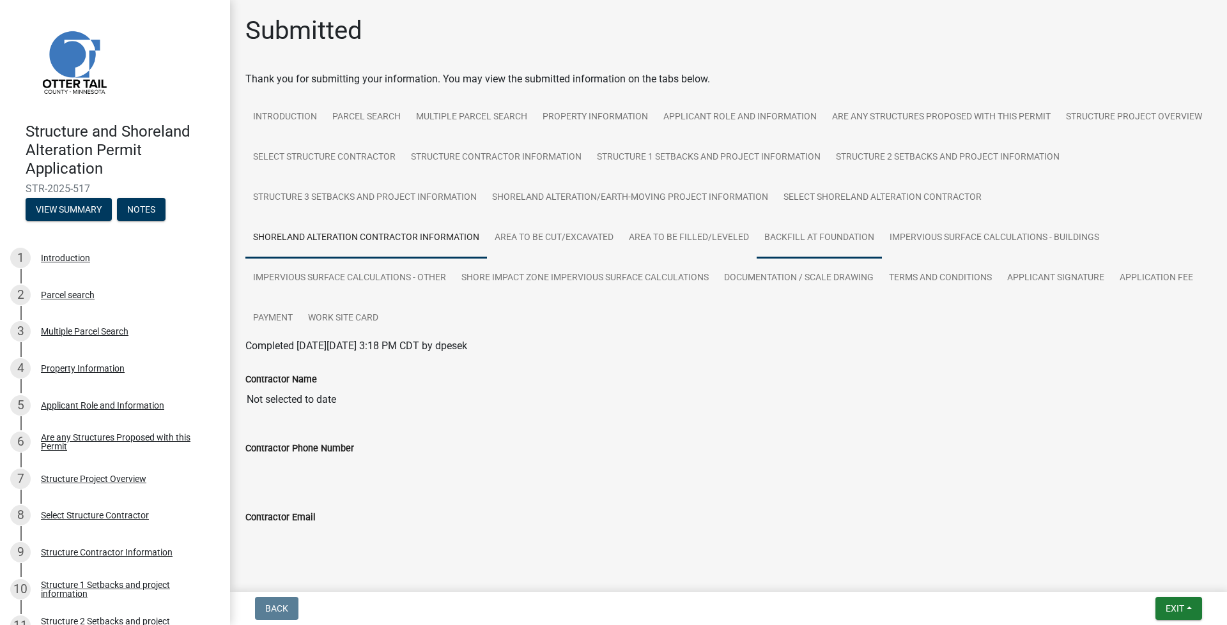
click at [882, 247] on link "Backfill at foundation" at bounding box center [818, 238] width 125 height 41
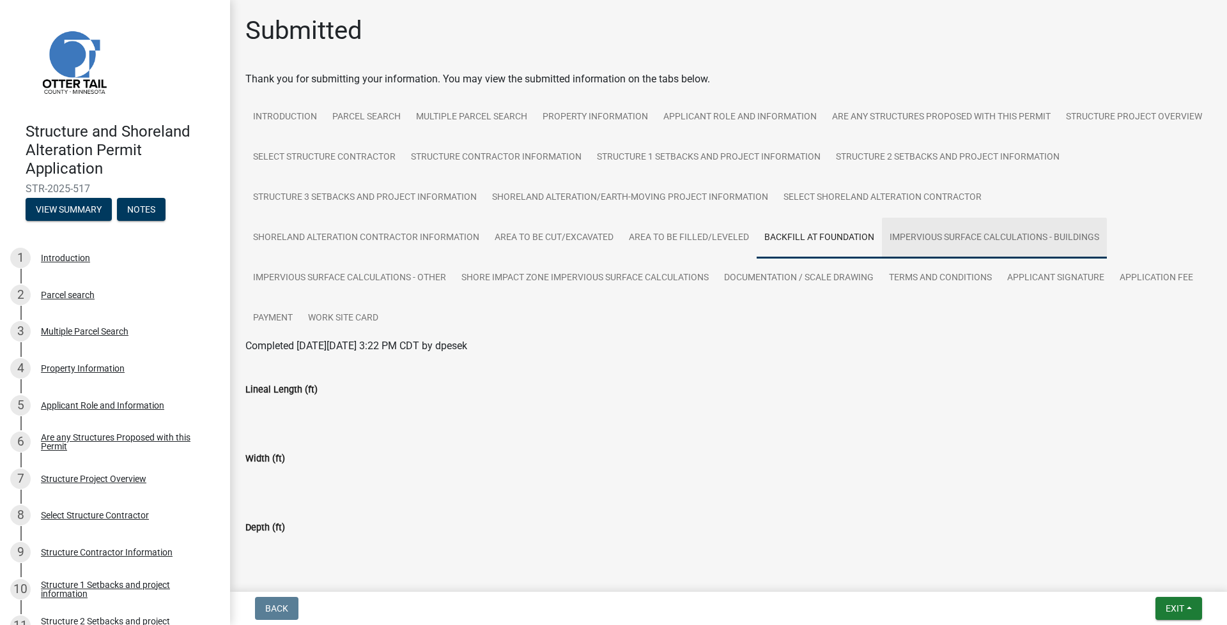
click at [882, 259] on link "Impervious Surface Calculations - Buildings" at bounding box center [994, 238] width 225 height 41
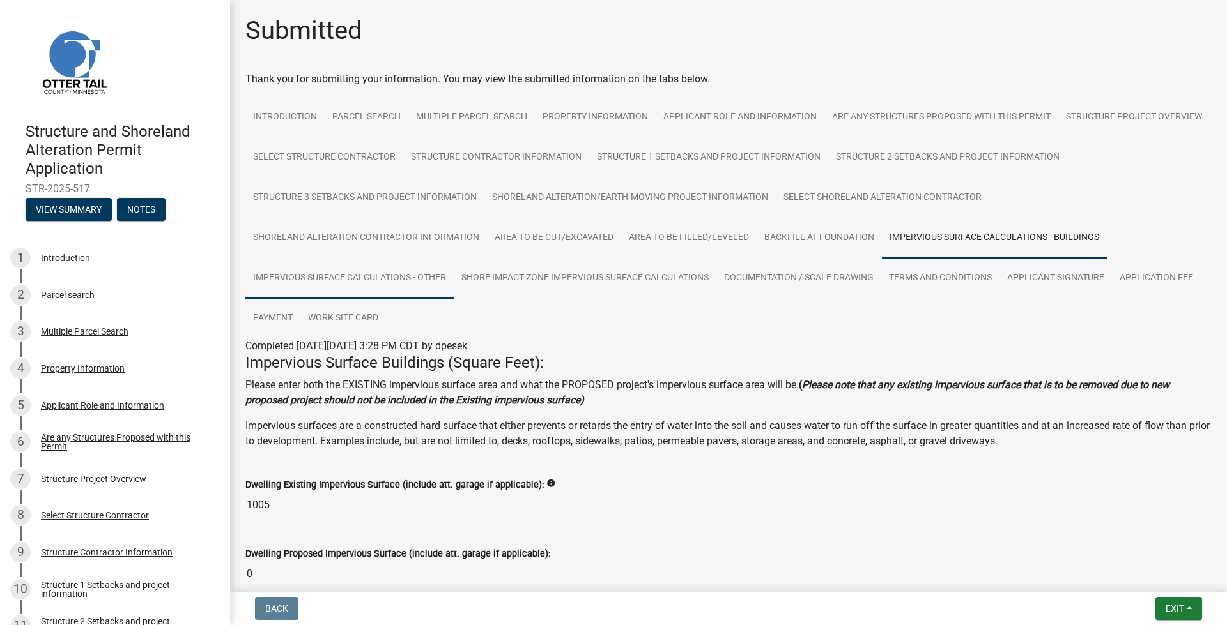
click at [454, 279] on link "Impervious Surface Calculations - Other" at bounding box center [349, 278] width 208 height 41
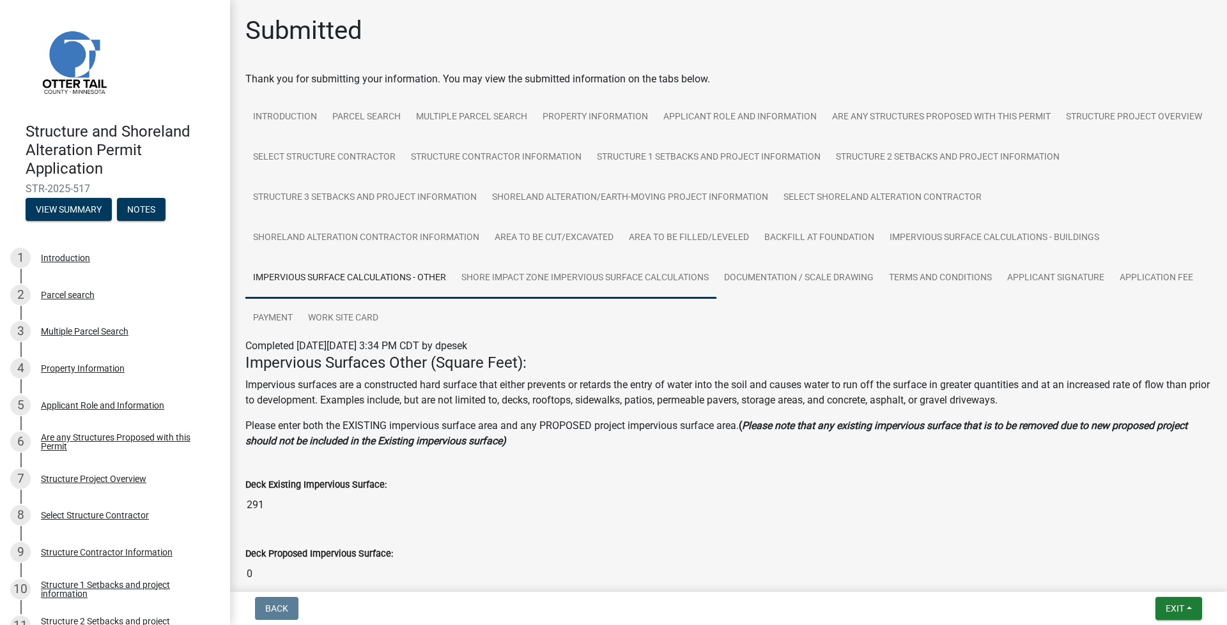
click at [716, 275] on link "Shore Impact Zone Impervious Surface Calculations" at bounding box center [585, 278] width 263 height 41
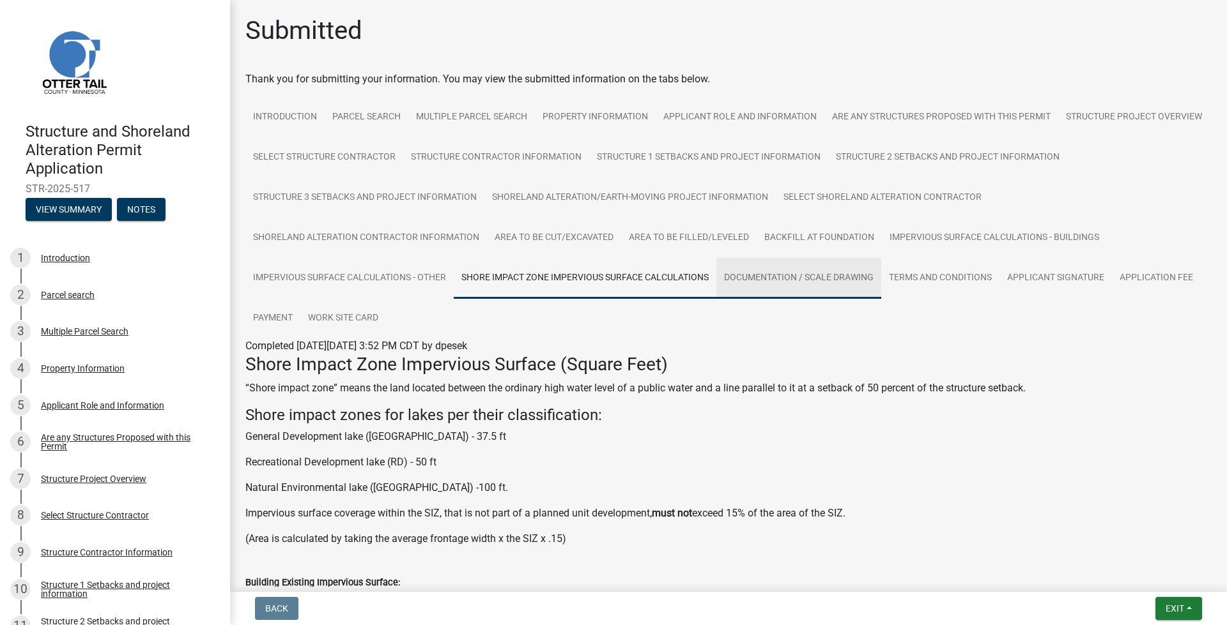
click at [881, 293] on link "Documentation / Scale Drawing" at bounding box center [798, 278] width 165 height 41
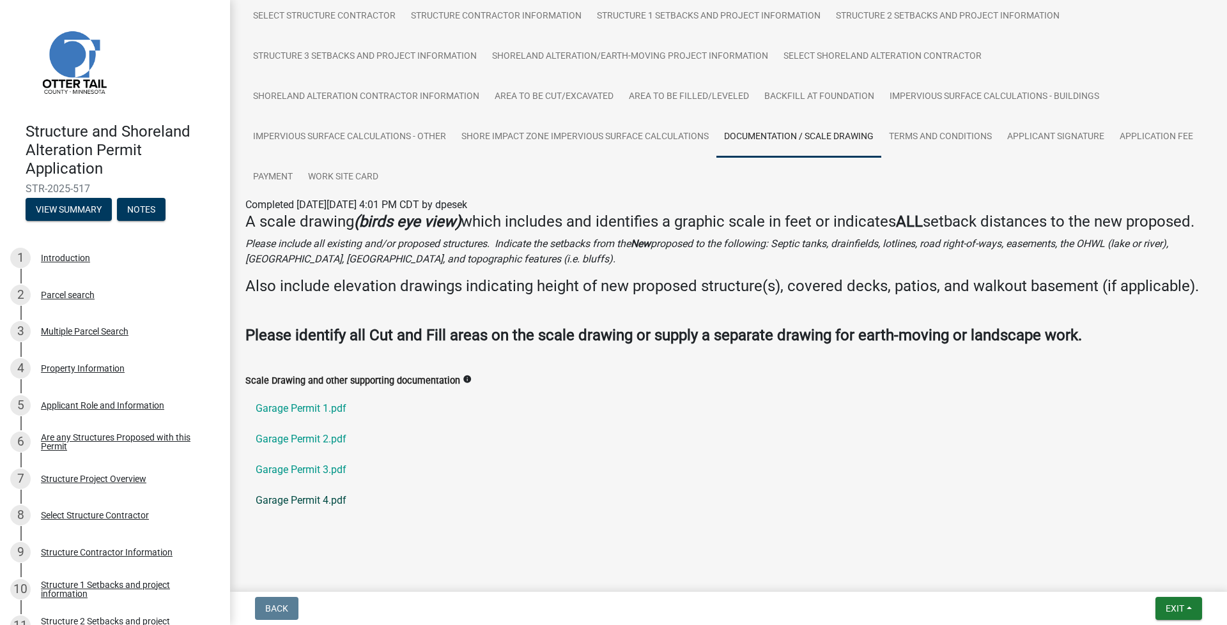
scroll to position [169, 0]
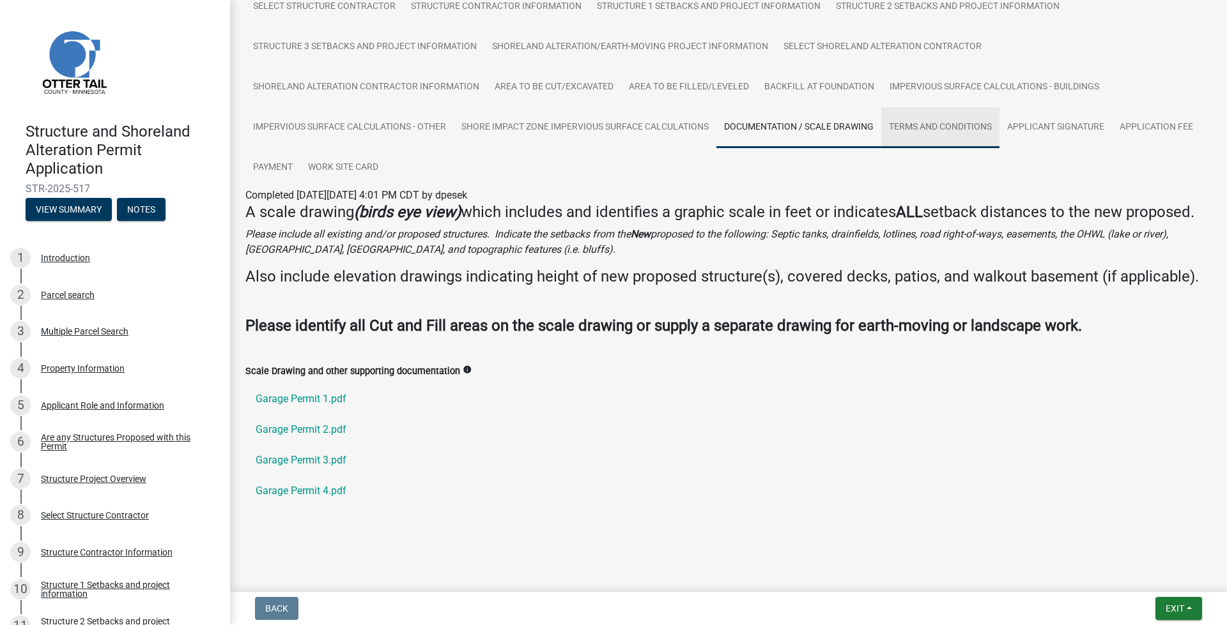
click at [881, 144] on link "Terms and Conditions" at bounding box center [940, 127] width 118 height 41
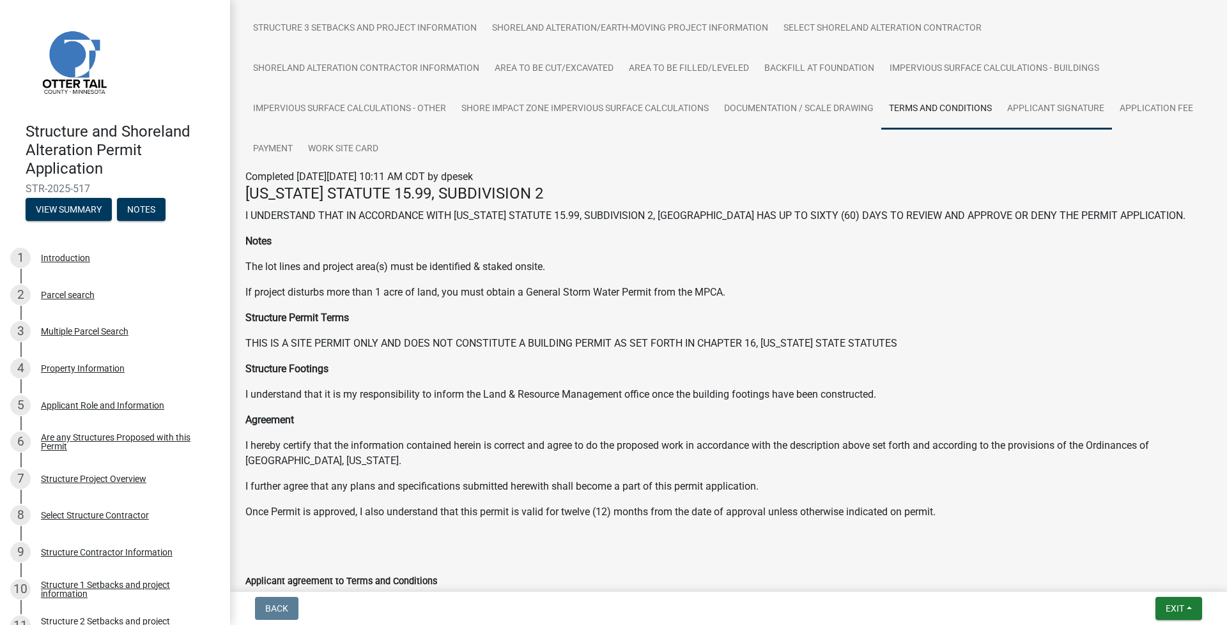
click at [999, 130] on link "Applicant Signature" at bounding box center [1055, 109] width 112 height 41
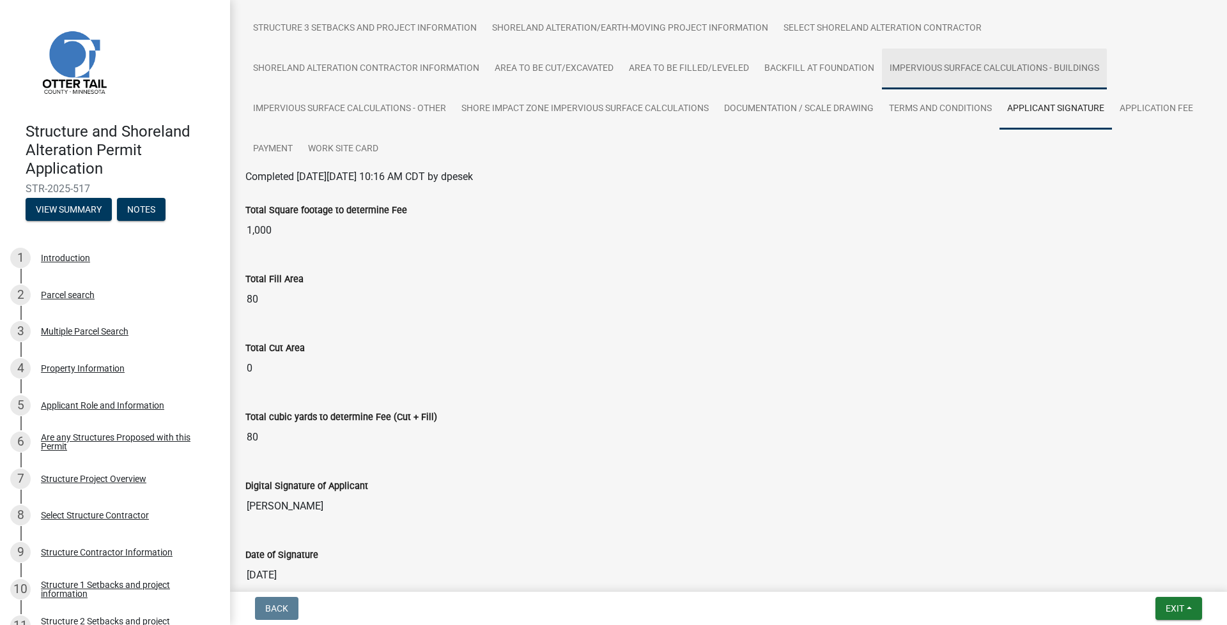
click at [882, 89] on link "Impervious Surface Calculations - Buildings" at bounding box center [994, 69] width 225 height 41
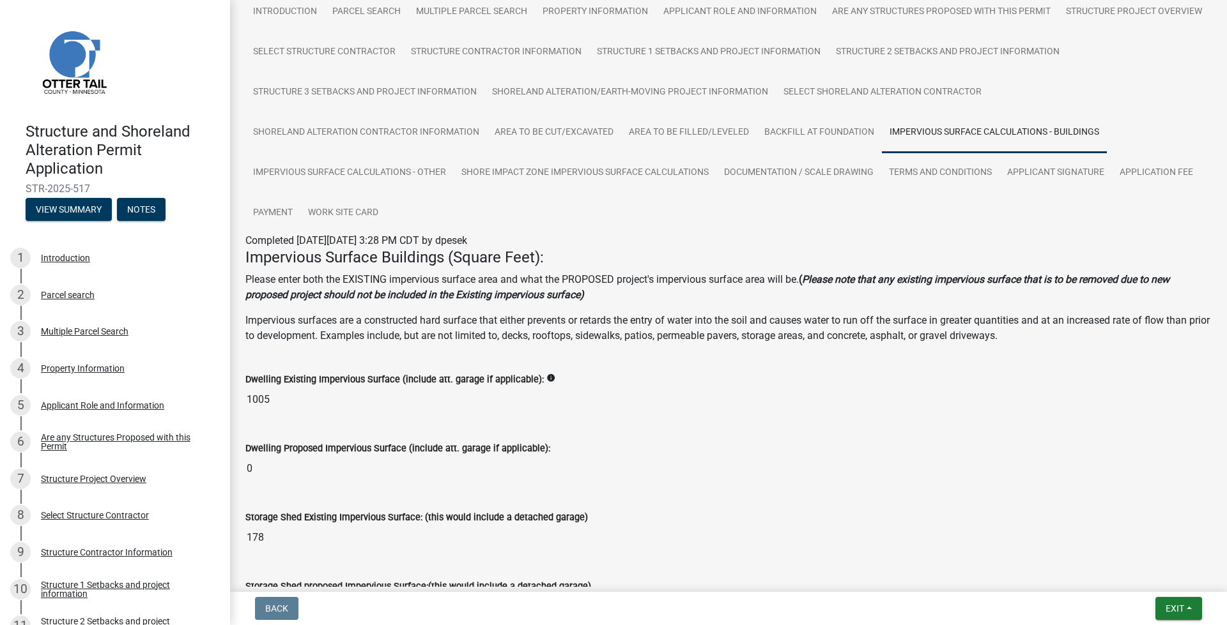
scroll to position [0, 0]
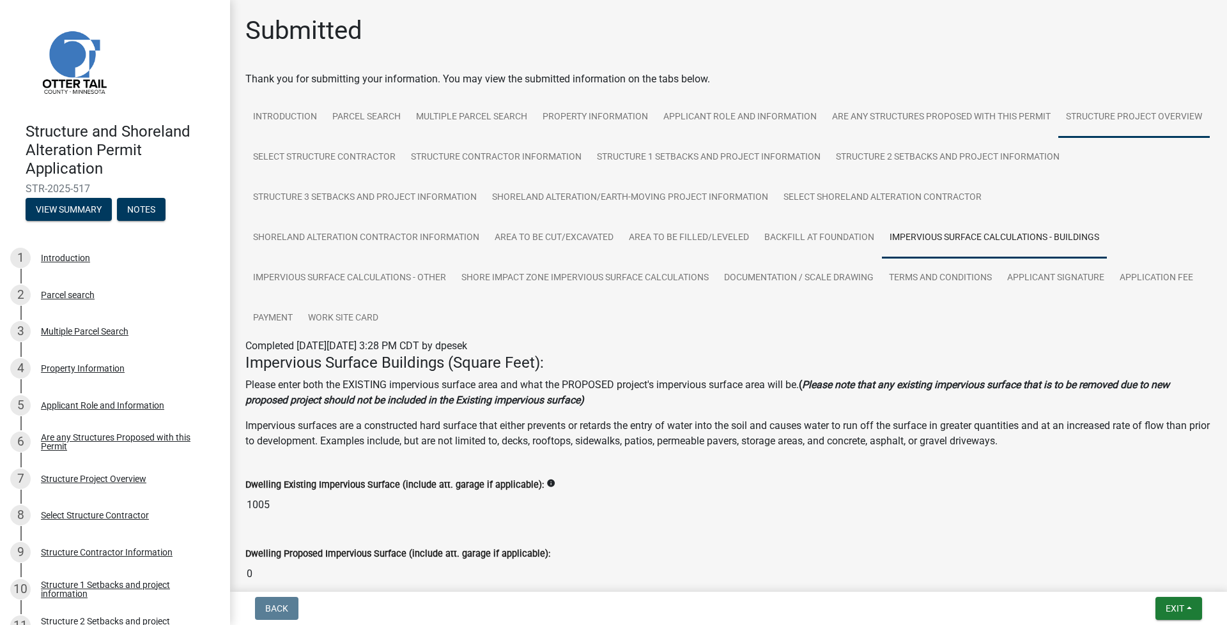
click at [1058, 138] on link "Structure Project Overview" at bounding box center [1133, 117] width 151 height 41
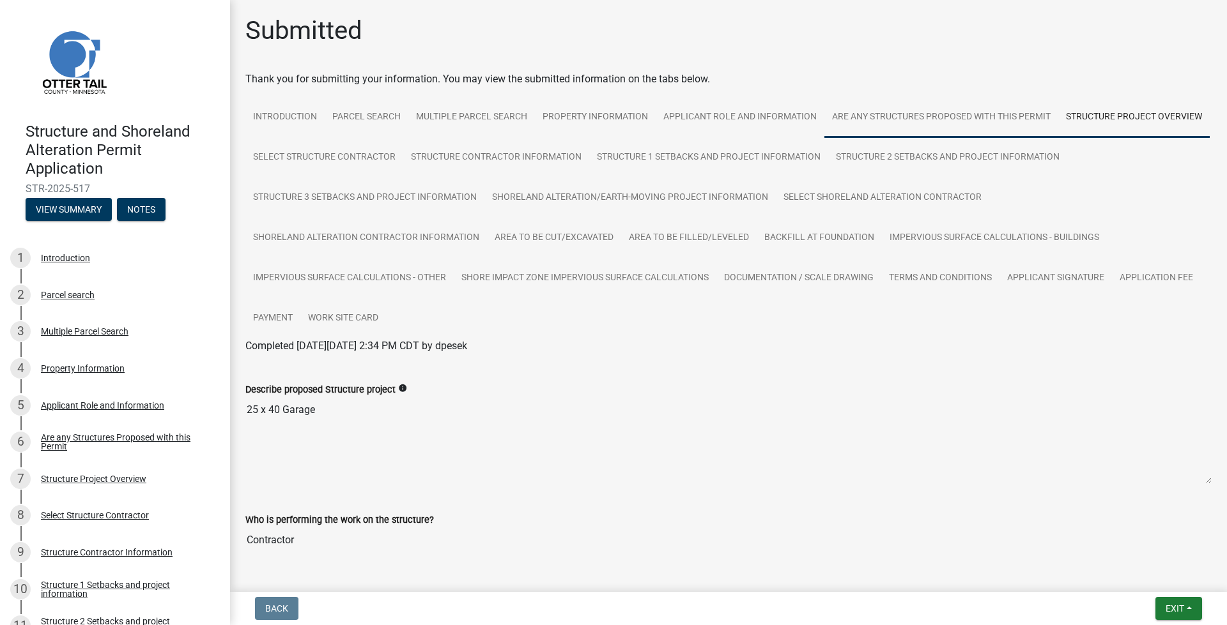
click at [977, 109] on link "Are any Structures Proposed with this Permit" at bounding box center [941, 117] width 234 height 41
click at [751, 57] on div "Submitted Thank you for submitting your information. You may view the submitted…" at bounding box center [728, 237] width 985 height 445
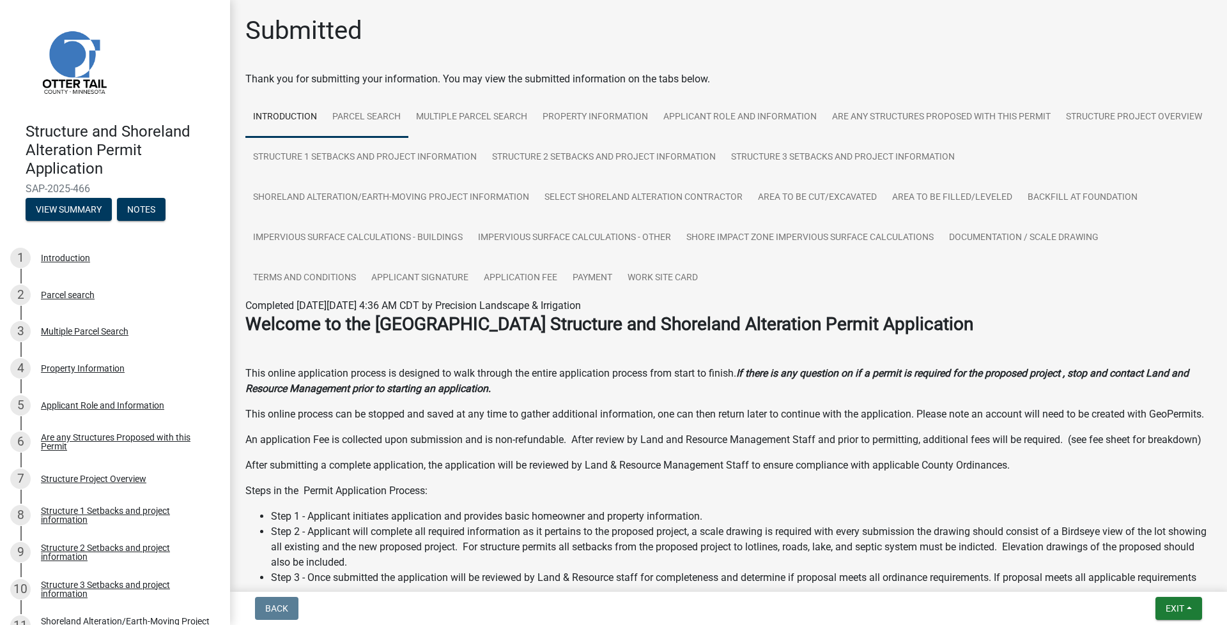
click at [390, 116] on link "Parcel search" at bounding box center [367, 117] width 84 height 41
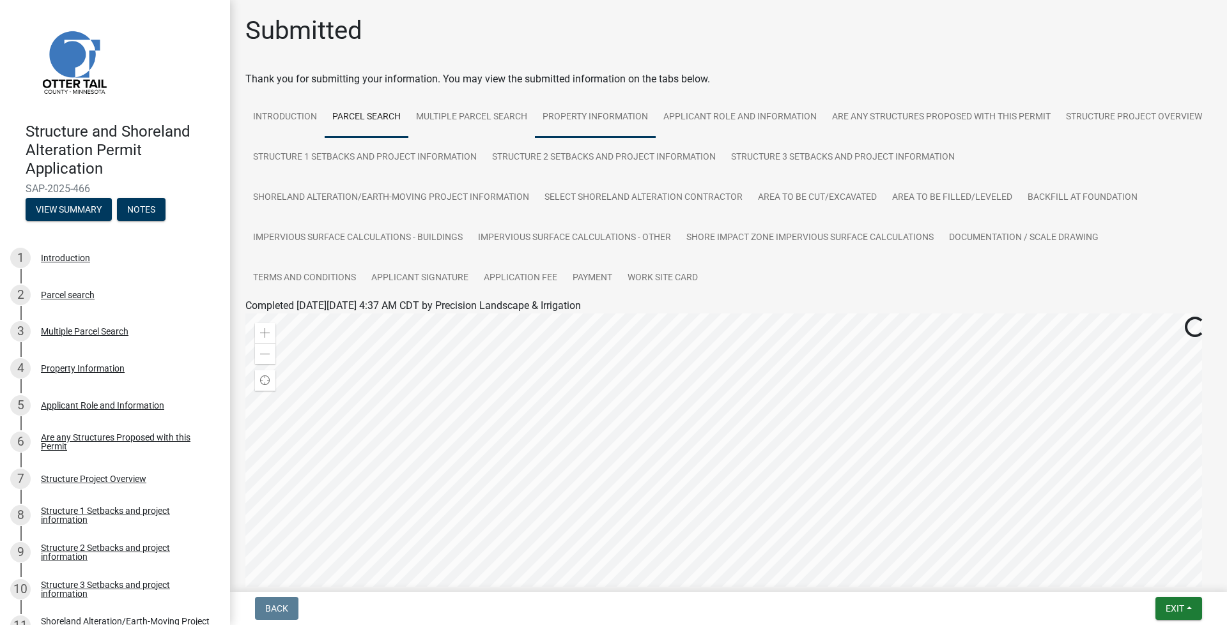
click at [613, 119] on link "Property Information" at bounding box center [595, 117] width 121 height 41
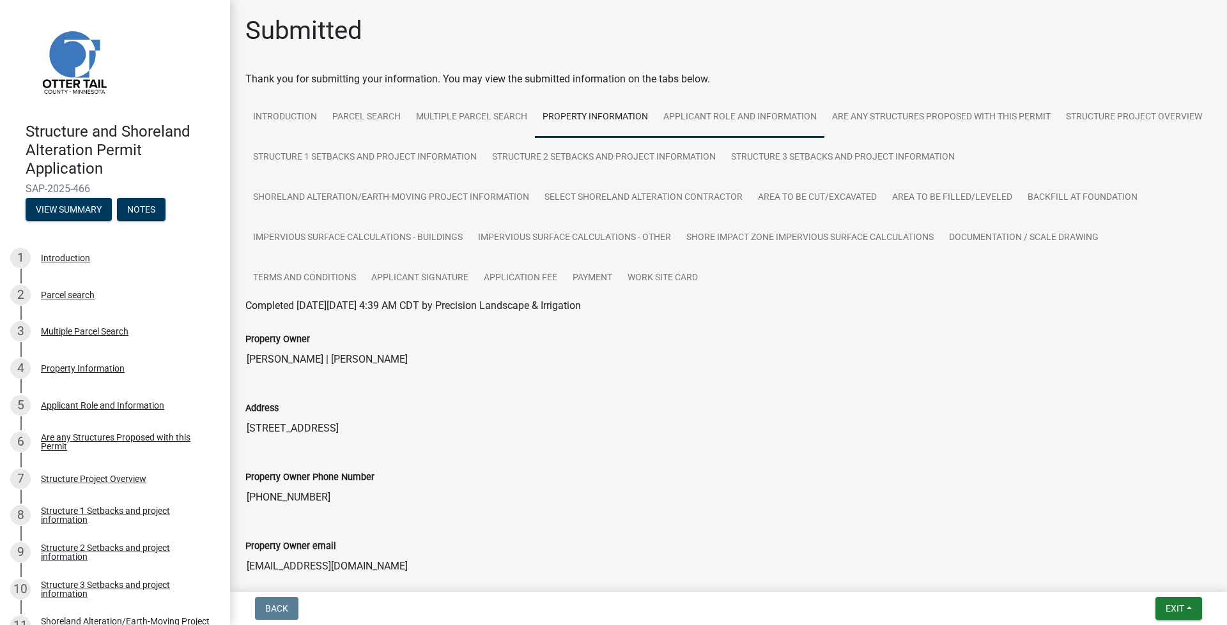
click at [689, 109] on link "Applicant Role and Information" at bounding box center [739, 117] width 169 height 41
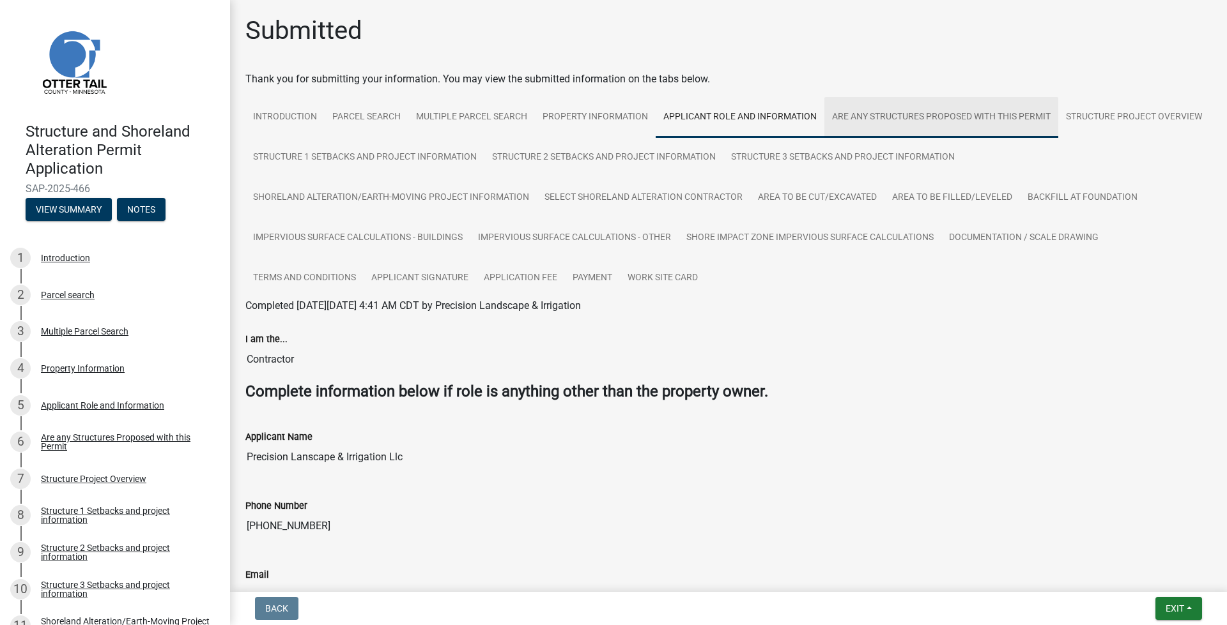
click at [886, 132] on link "Are any Structures Proposed with this Permit" at bounding box center [941, 117] width 234 height 41
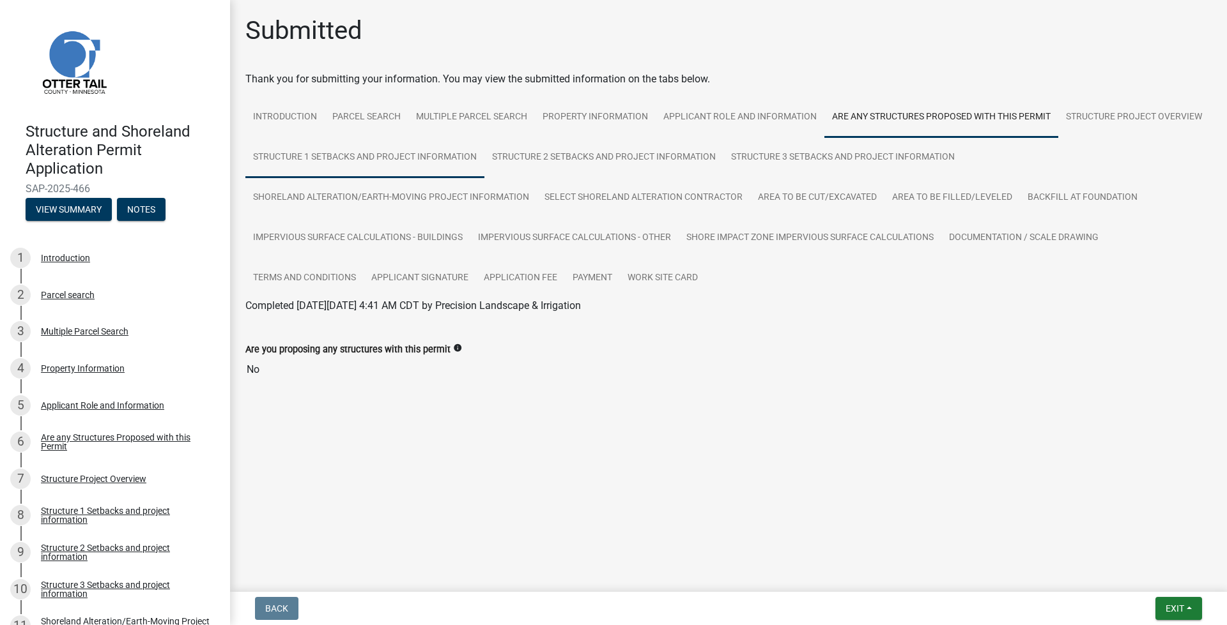
click at [347, 167] on link "Structure 1 Setbacks and project information" at bounding box center [364, 157] width 239 height 41
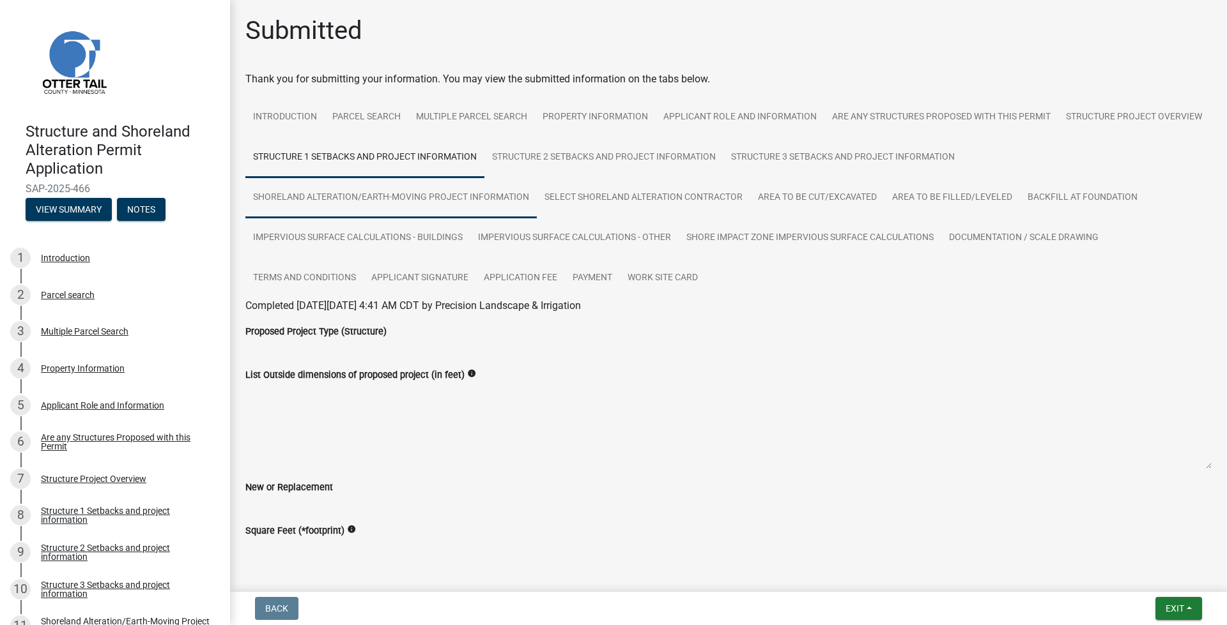
click at [374, 195] on link "Shoreland Alteration/Earth-Moving Project Information" at bounding box center [390, 198] width 291 height 41
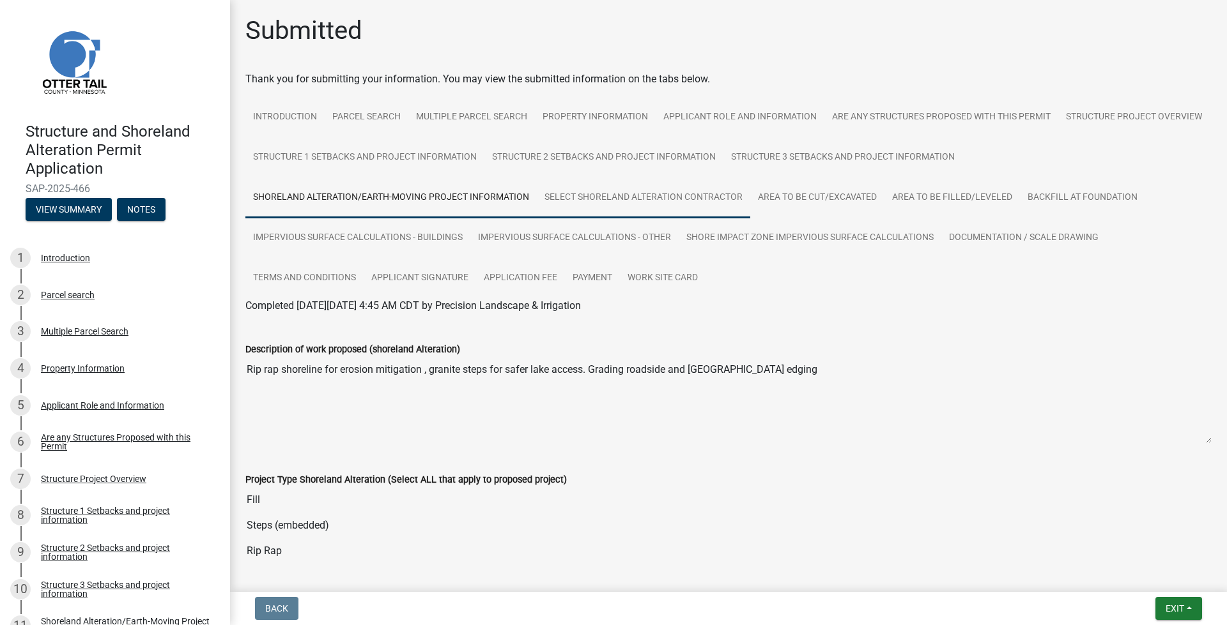
click at [555, 214] on link "Select Shoreland Alteration contractor" at bounding box center [643, 198] width 213 height 41
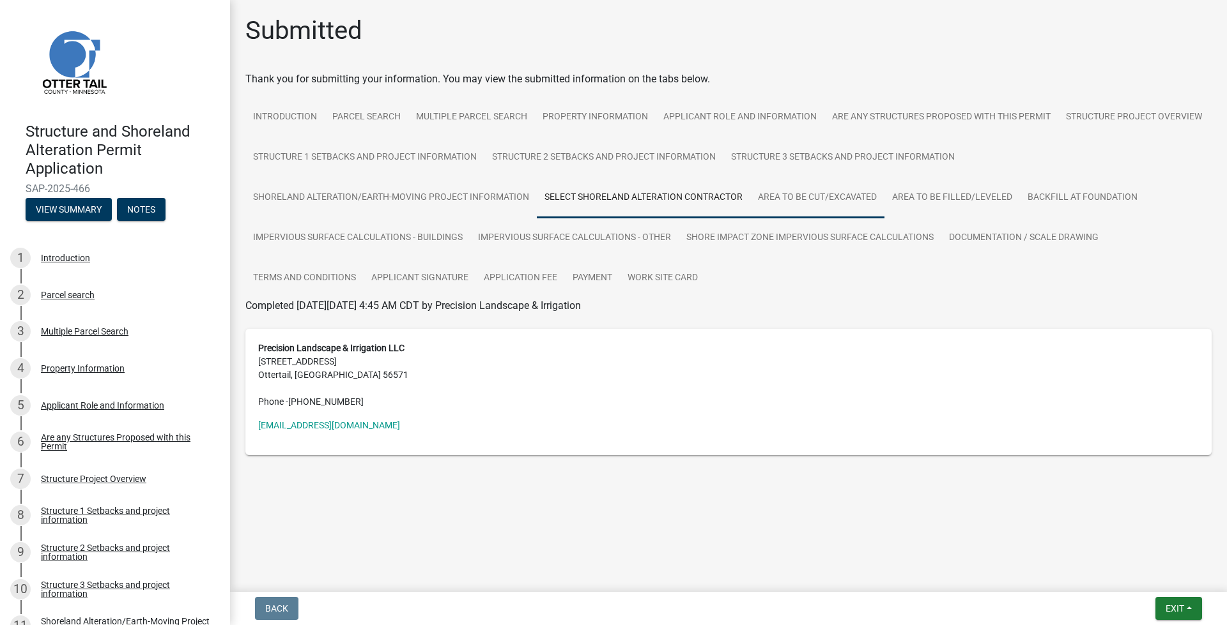
click at [829, 208] on link "Area to be Cut/Excavated" at bounding box center [817, 198] width 134 height 41
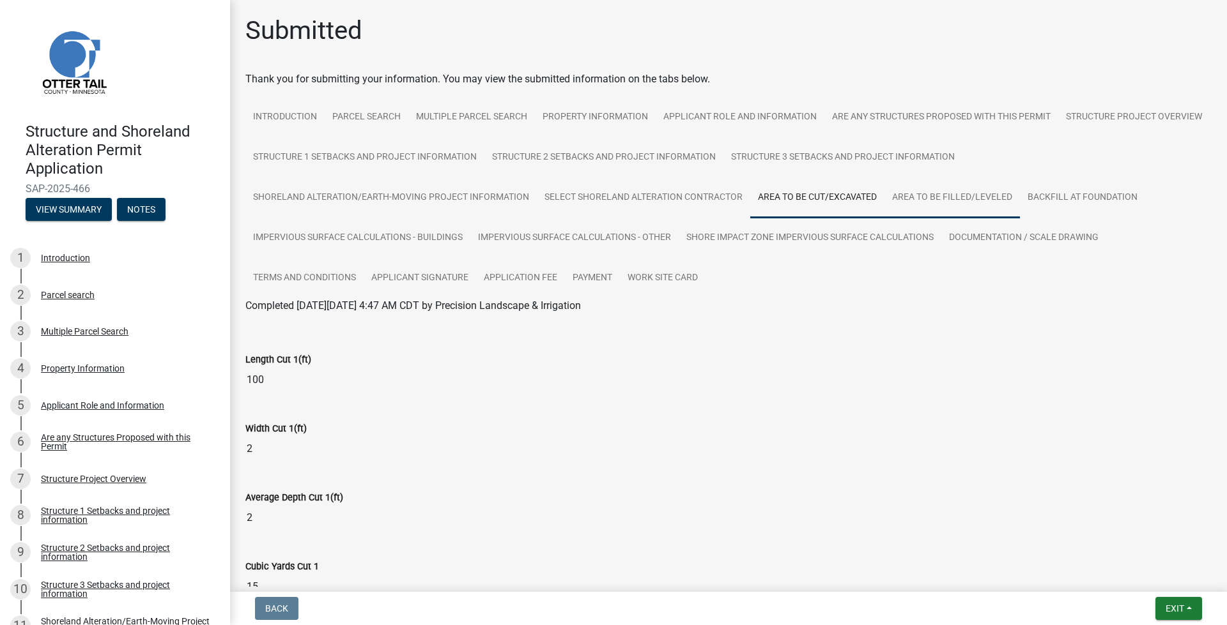
click at [959, 203] on link "Area to be Filled/Leveled" at bounding box center [951, 198] width 135 height 41
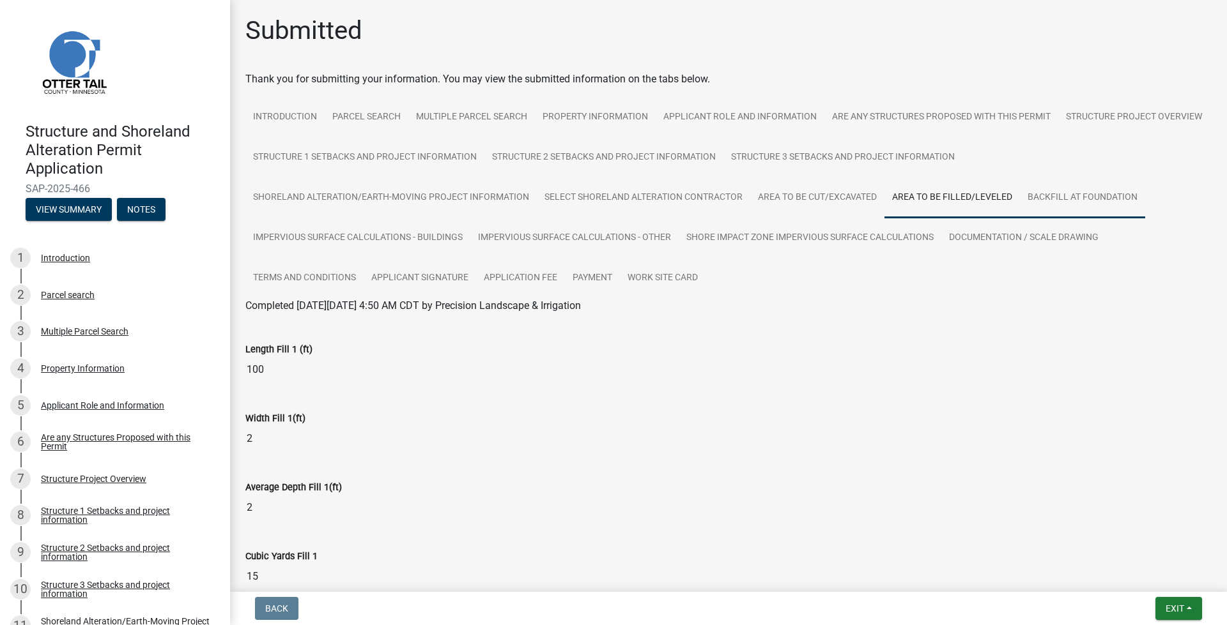
click at [1068, 206] on link "Backfill at foundation" at bounding box center [1082, 198] width 125 height 41
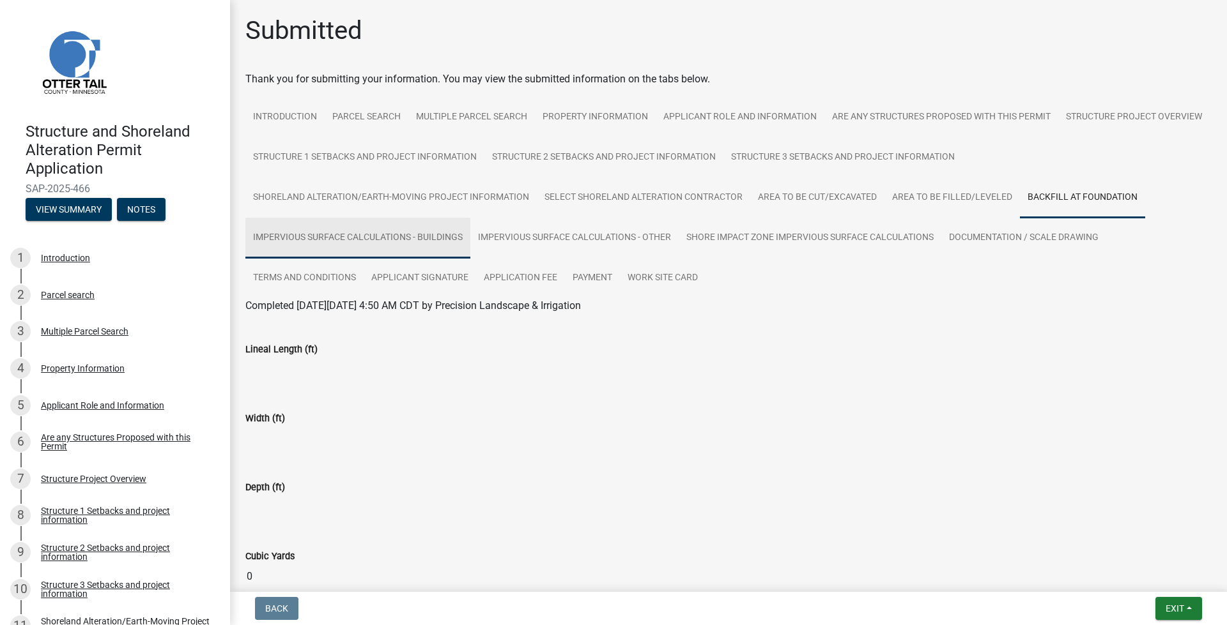
click at [339, 240] on link "Impervious Surface Calculations - Buildings" at bounding box center [357, 238] width 225 height 41
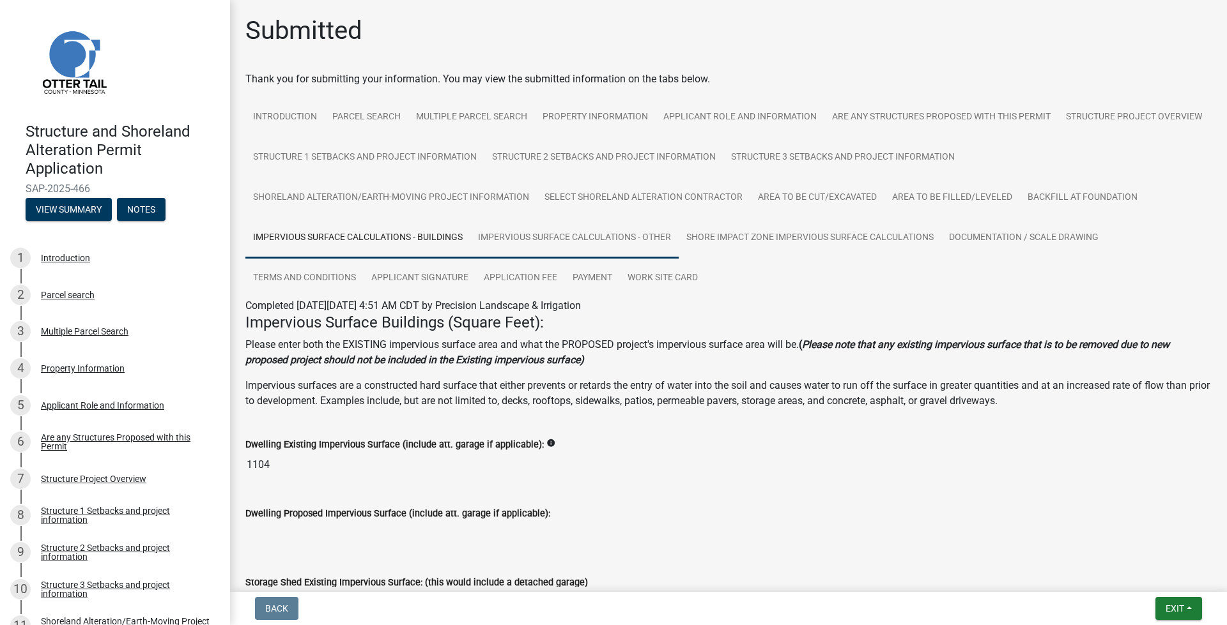
click at [522, 241] on link "Impervious Surface Calculations - Other" at bounding box center [574, 238] width 208 height 41
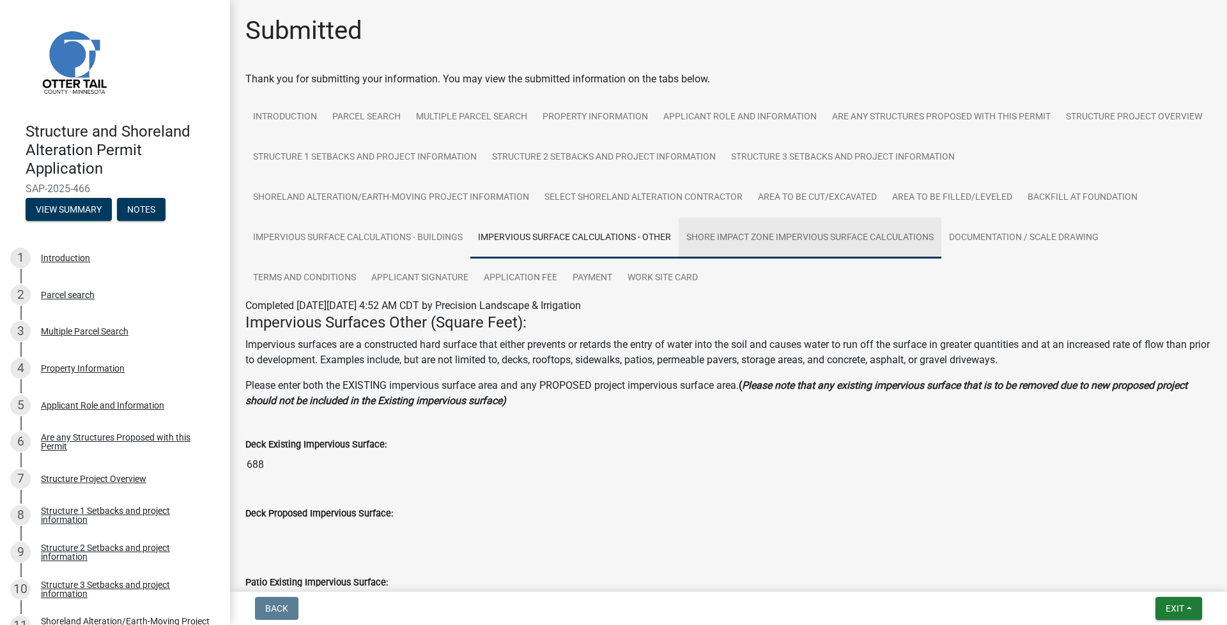
click at [786, 241] on link "Shore Impact Zone Impervious Surface Calculations" at bounding box center [809, 238] width 263 height 41
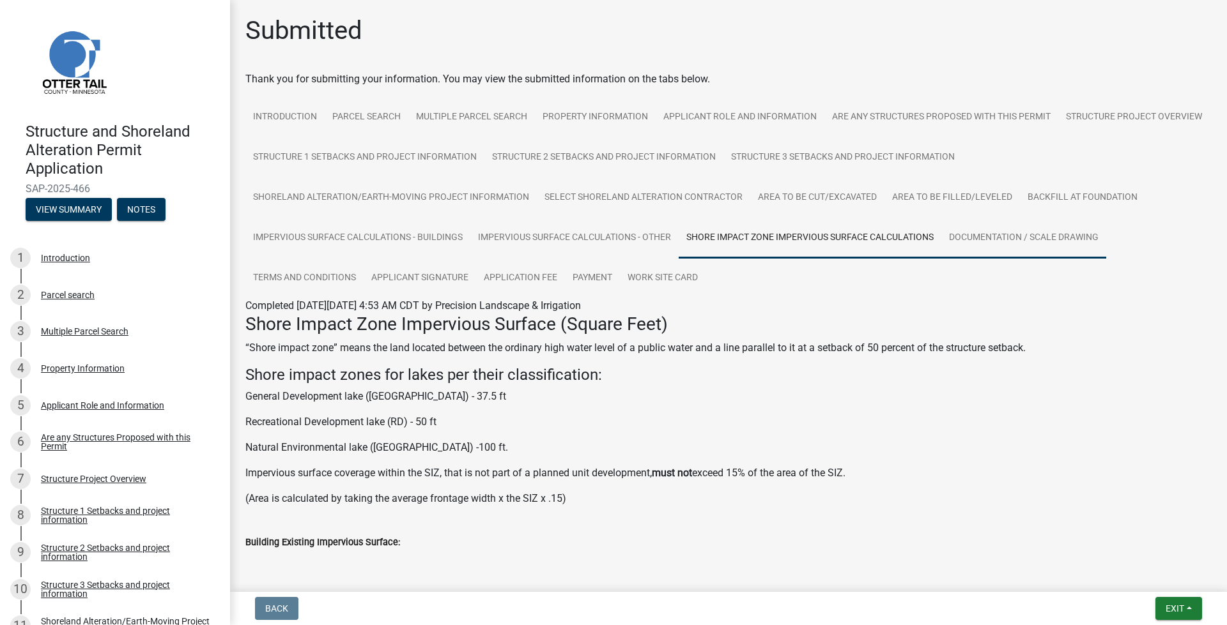
click at [1001, 250] on link "Documentation / Scale Drawing" at bounding box center [1023, 238] width 165 height 41
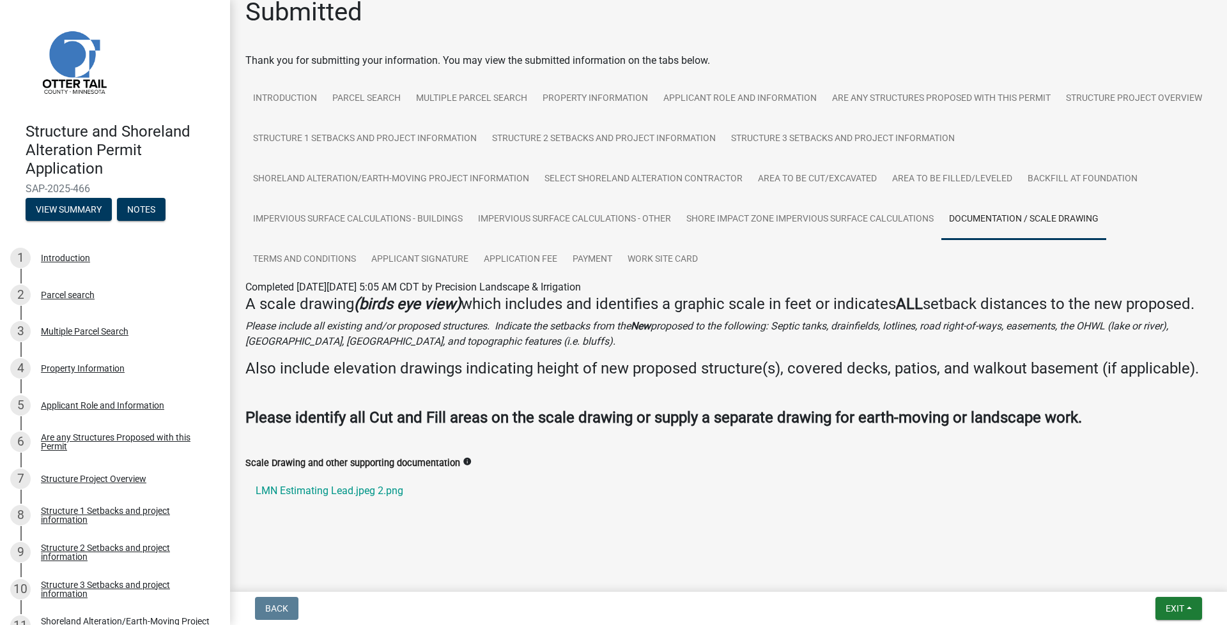
scroll to position [37, 0]
click at [319, 241] on link "Terms and Conditions" at bounding box center [304, 260] width 118 height 41
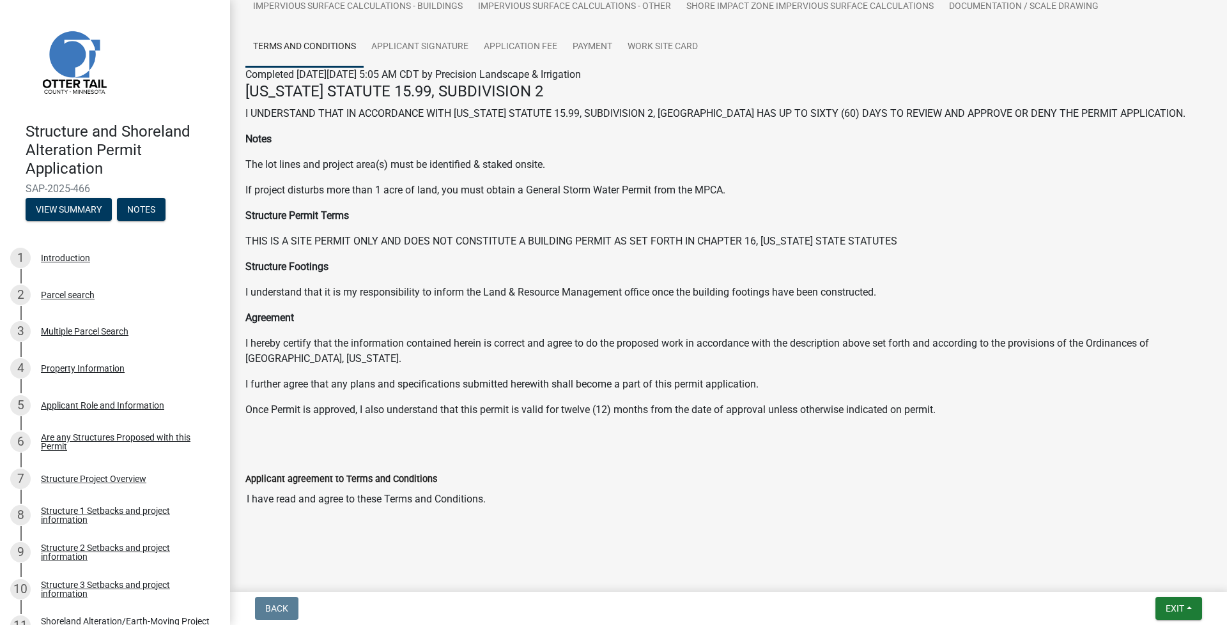
scroll to position [232, 0]
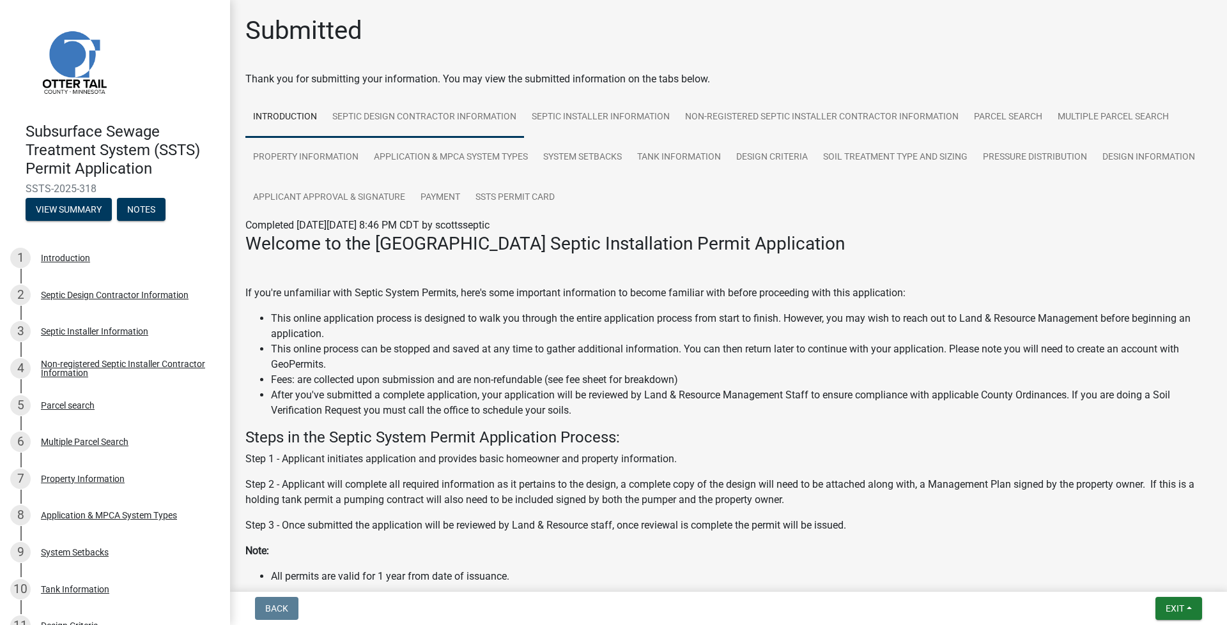
click at [470, 123] on link "Septic Design Contractor Information" at bounding box center [424, 117] width 199 height 41
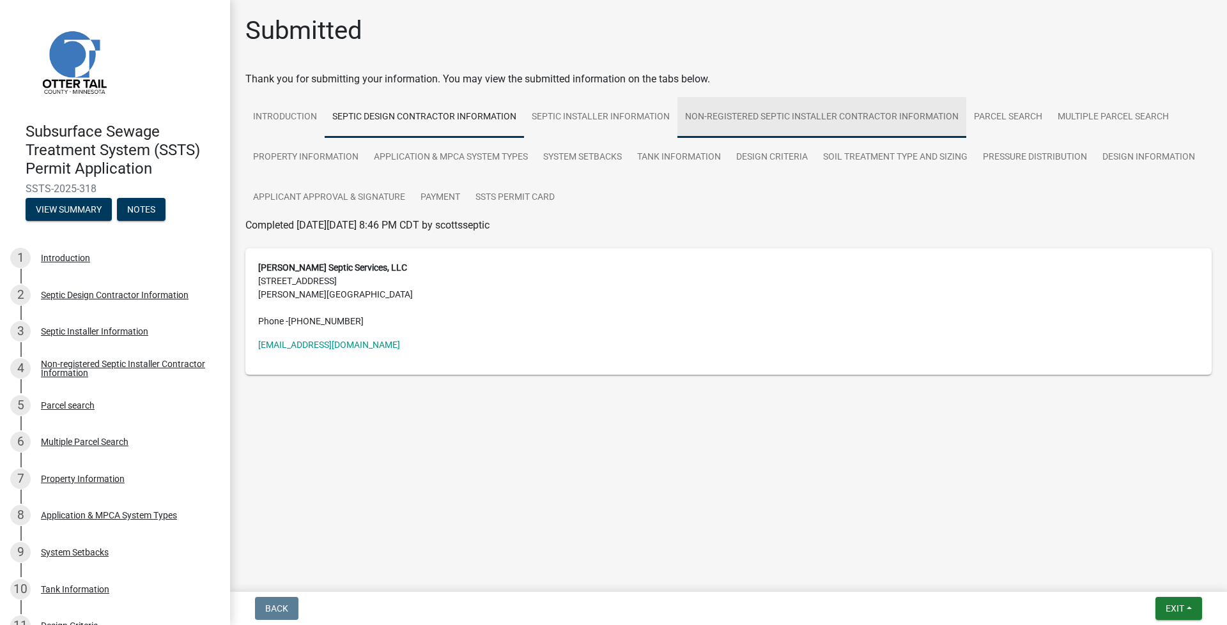
click at [679, 120] on link "Non-registered Septic Installer Contractor Information" at bounding box center [821, 117] width 289 height 41
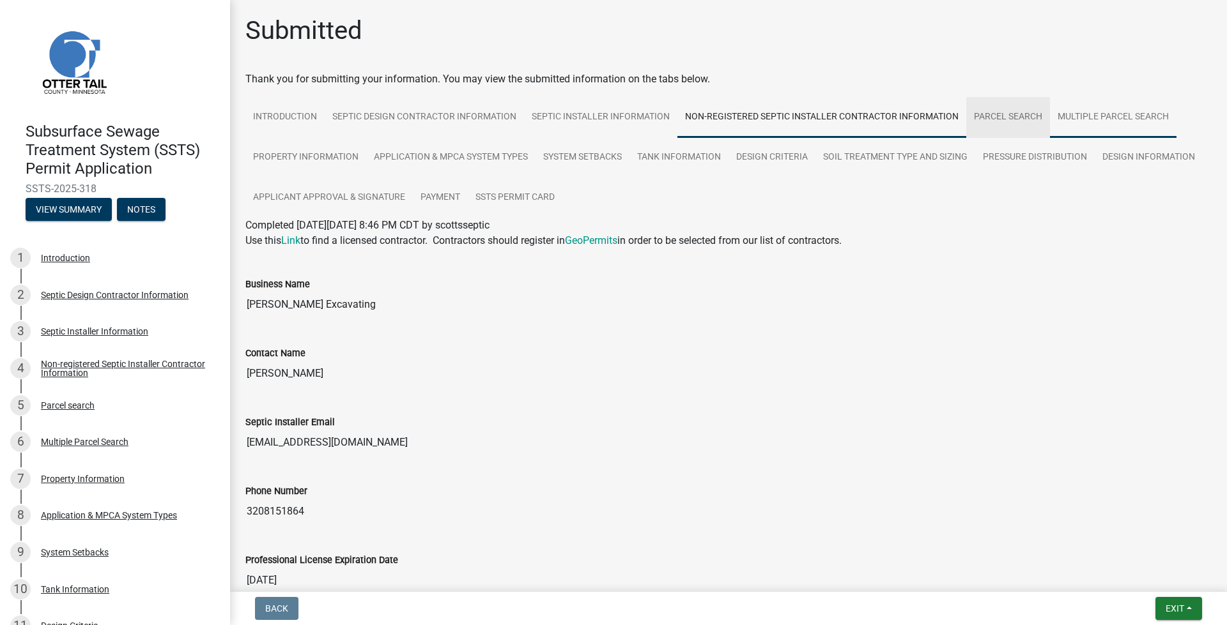
click at [1086, 105] on link "Multiple Parcel Search" at bounding box center [1113, 117] width 126 height 41
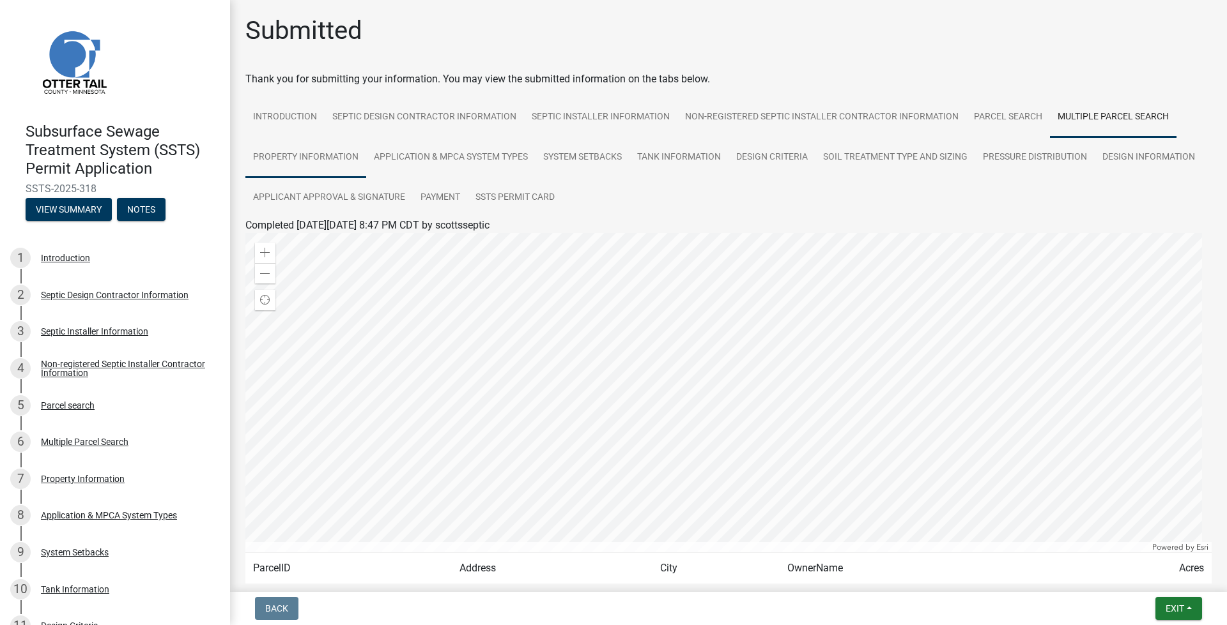
click at [329, 170] on link "Property Information" at bounding box center [305, 157] width 121 height 41
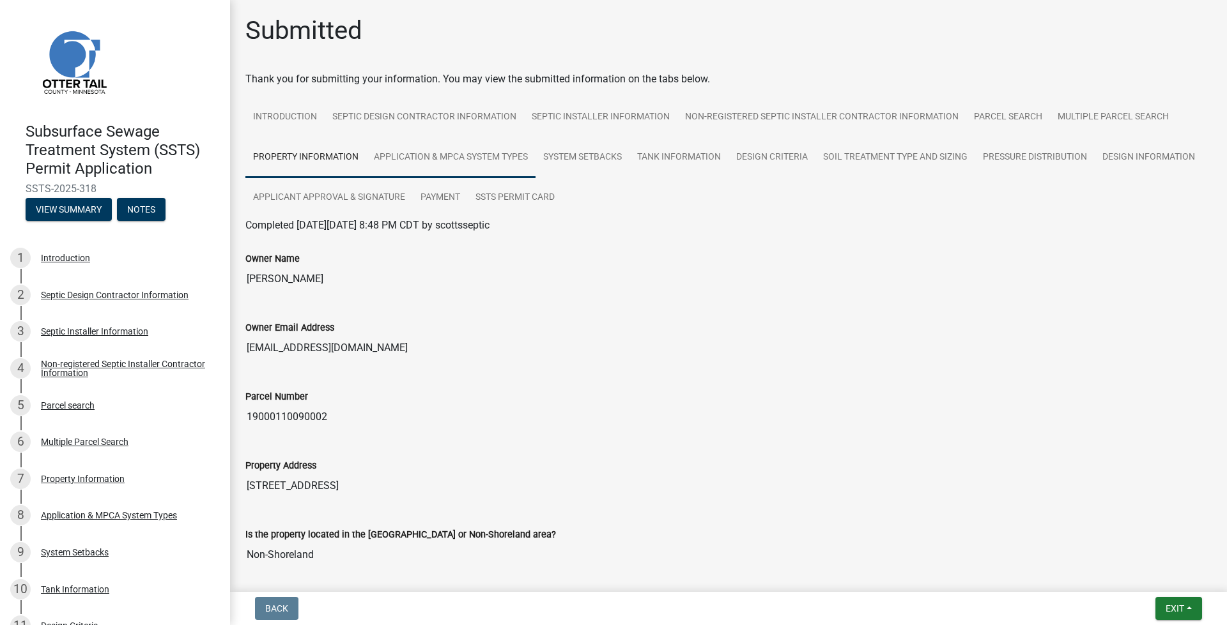
click at [430, 165] on link "Application & MPCA System Types" at bounding box center [450, 157] width 169 height 41
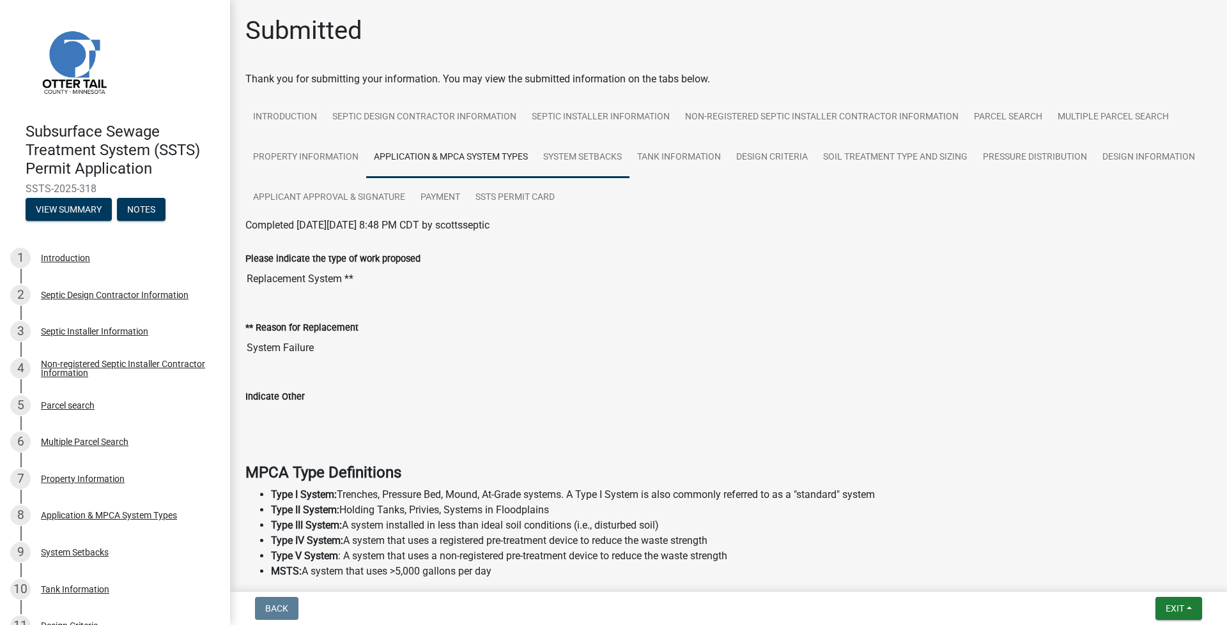
click at [556, 170] on link "System Setbacks" at bounding box center [582, 157] width 94 height 41
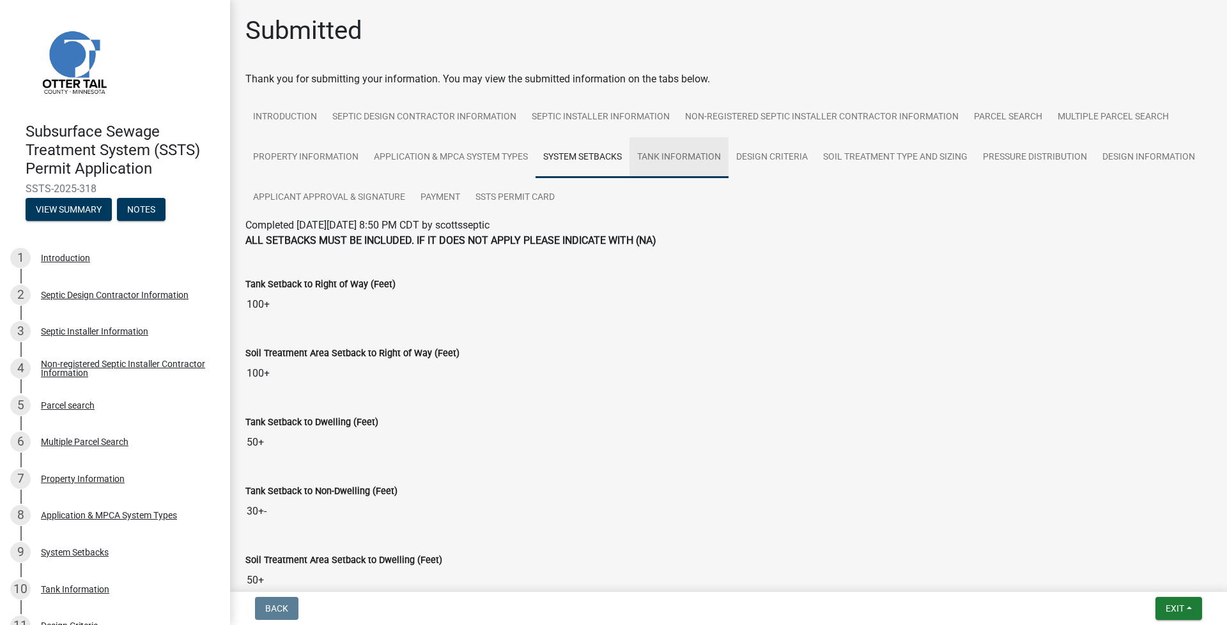
click at [680, 174] on link "Tank Information" at bounding box center [678, 157] width 99 height 41
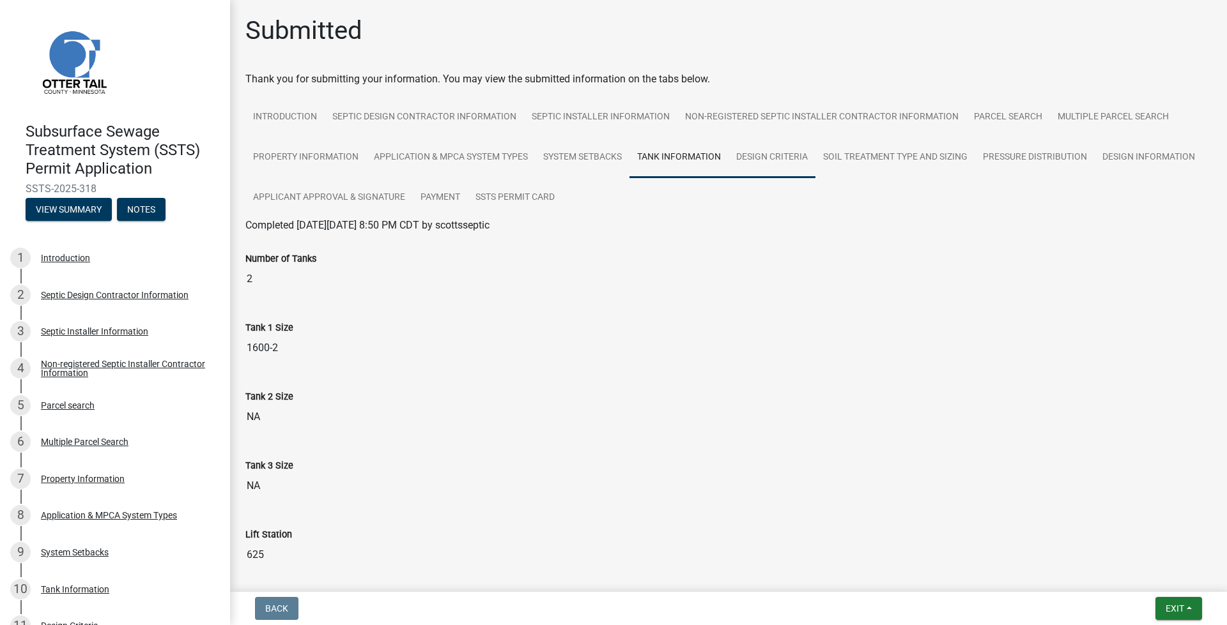
drag, startPoint x: 799, startPoint y: 164, endPoint x: 813, endPoint y: 164, distance: 14.7
click at [799, 164] on link "Design Criteria" at bounding box center [771, 157] width 87 height 41
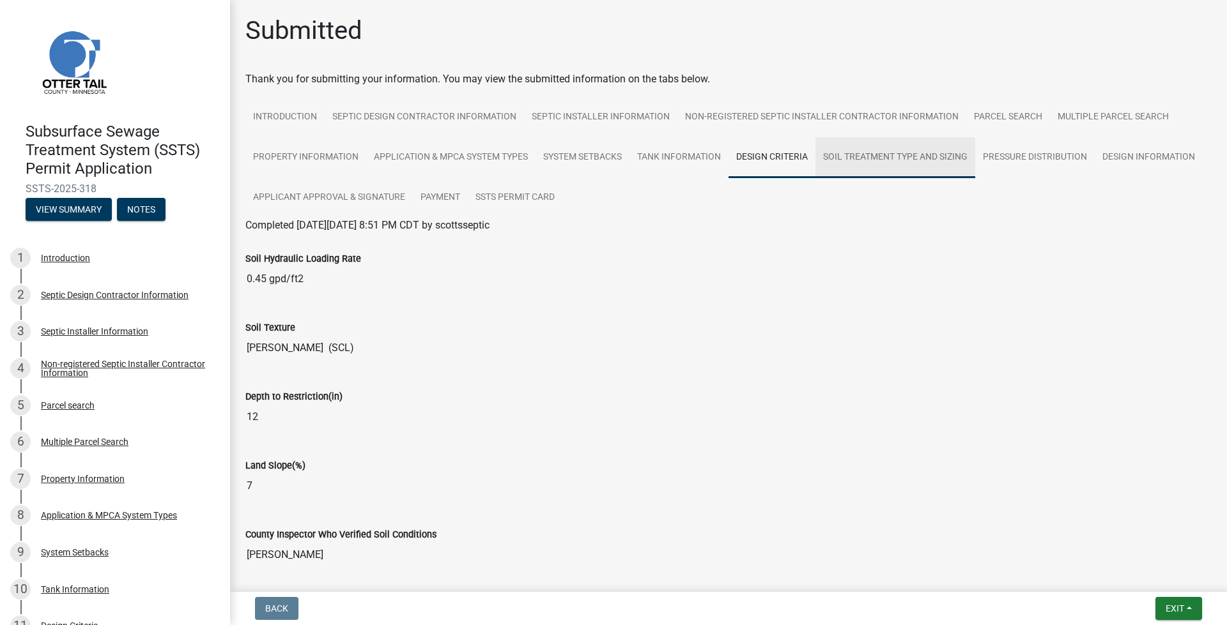
click at [869, 163] on link "Soil Treatment Type and Sizing" at bounding box center [895, 157] width 160 height 41
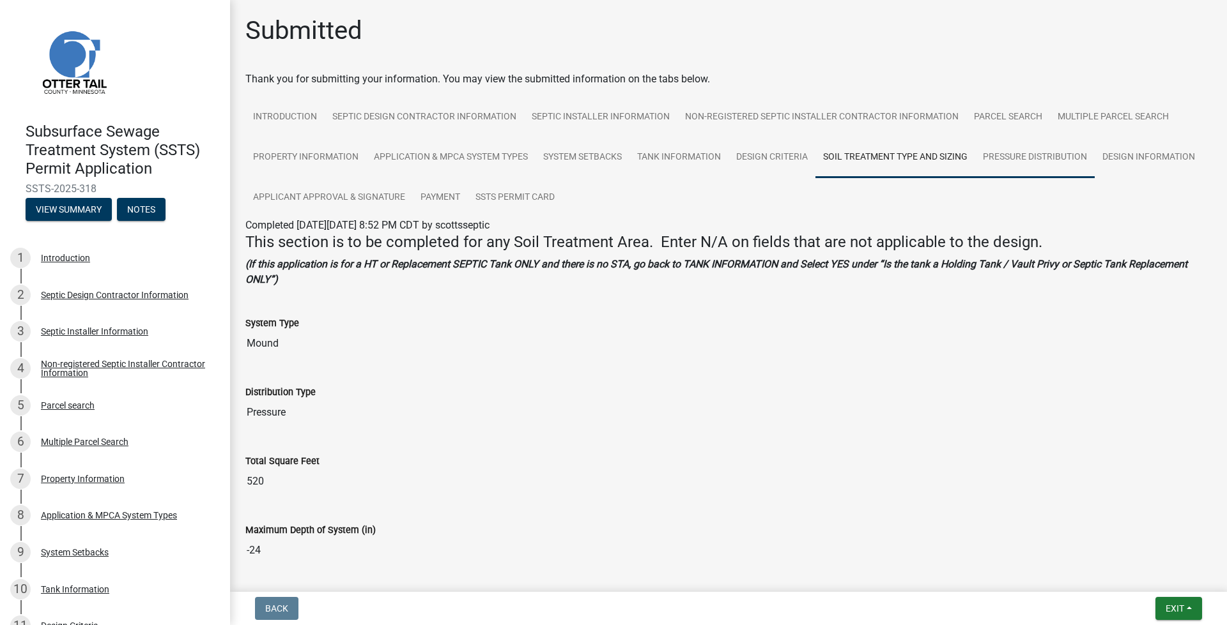
click at [1023, 165] on link "Pressure Distribution" at bounding box center [1034, 157] width 119 height 41
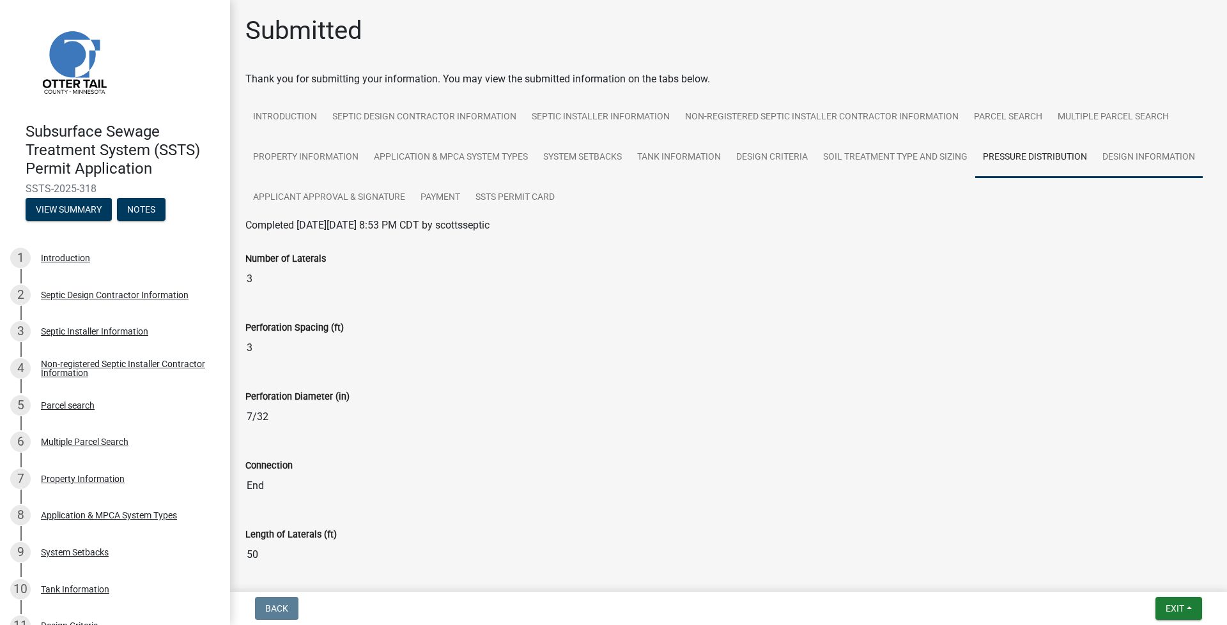
click at [1094, 178] on link "Design Information" at bounding box center [1148, 157] width 108 height 41
